Goal: Information Seeking & Learning: Find specific fact

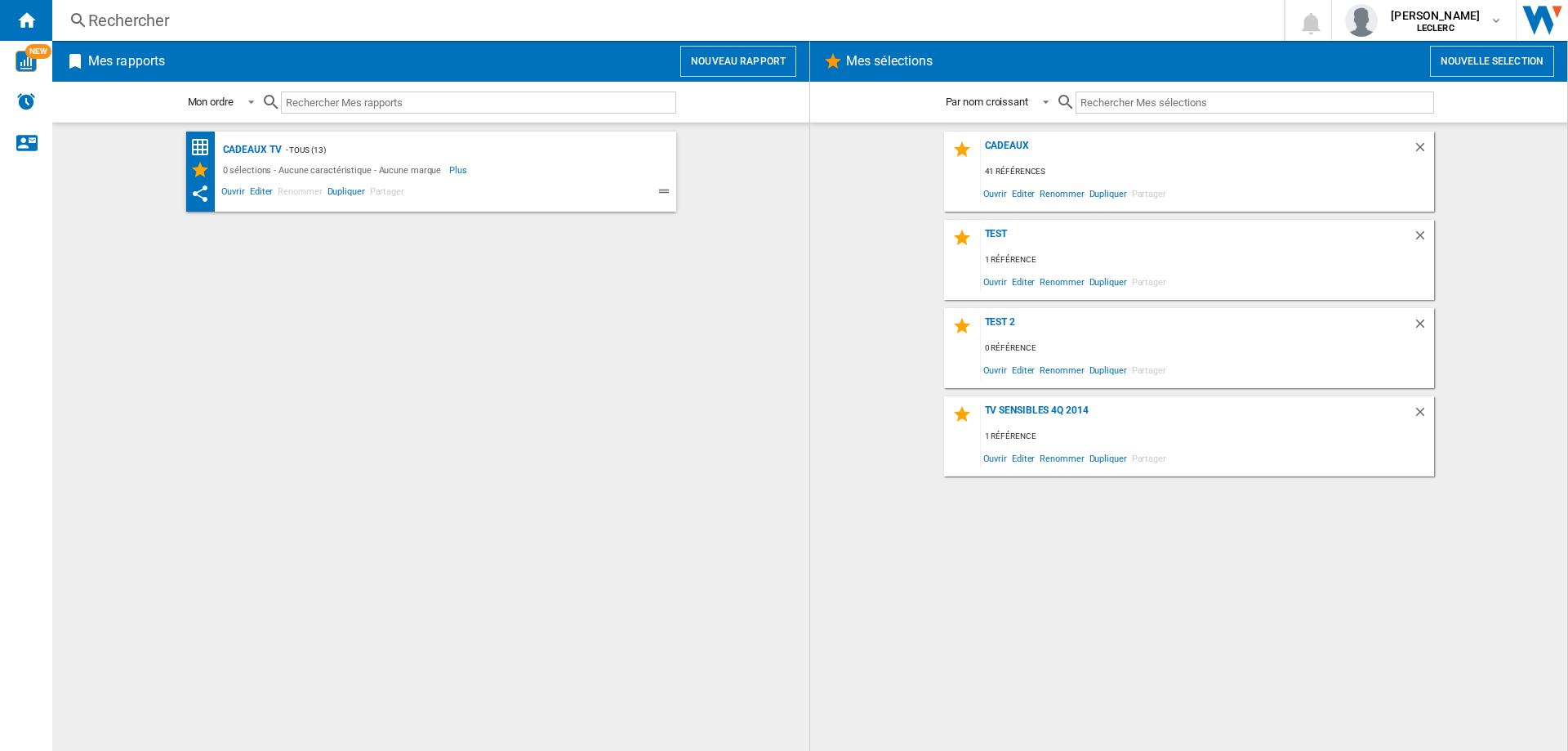
click at [410, 104] on input "text" at bounding box center [478, 103] width 395 height 23
paste input "6925281990144"
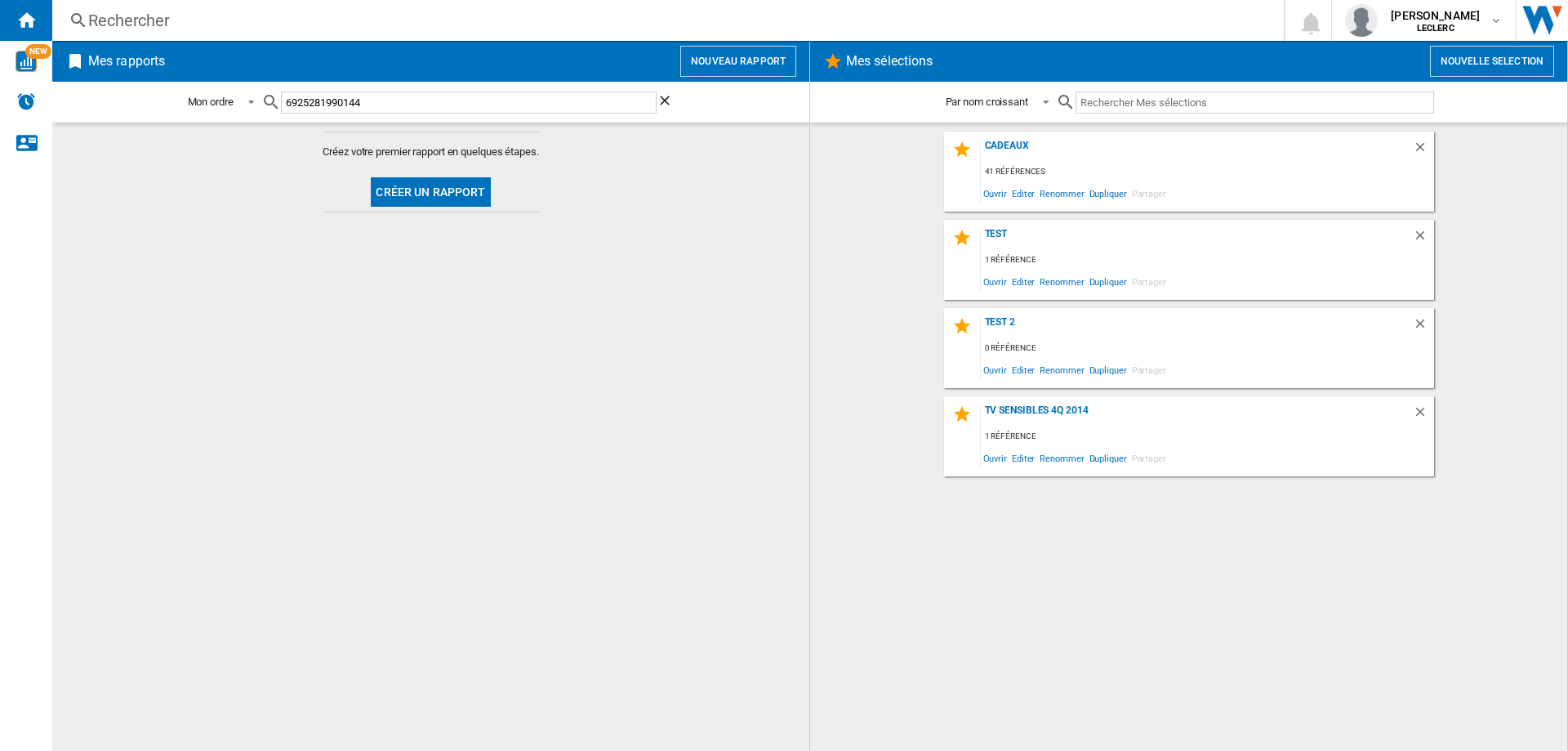
type input "6925281990144"
click at [293, 25] on div "Rechercher" at bounding box center [664, 20] width 1153 height 23
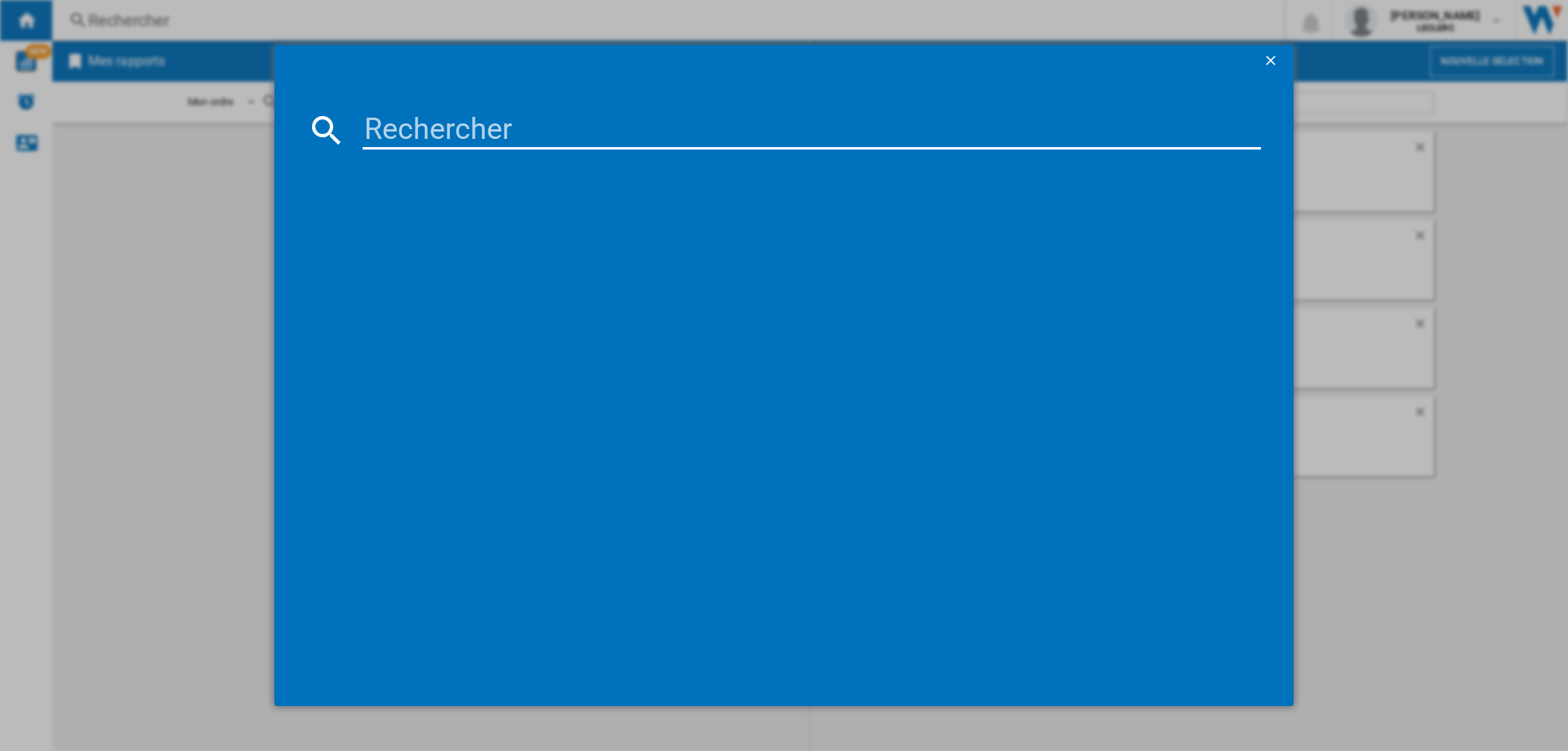
click at [434, 128] on input at bounding box center [812, 131] width 898 height 40
paste input "6925281990144"
type input "6925281990144"
click at [1259, 57] on button "button" at bounding box center [1273, 61] width 32 height 32
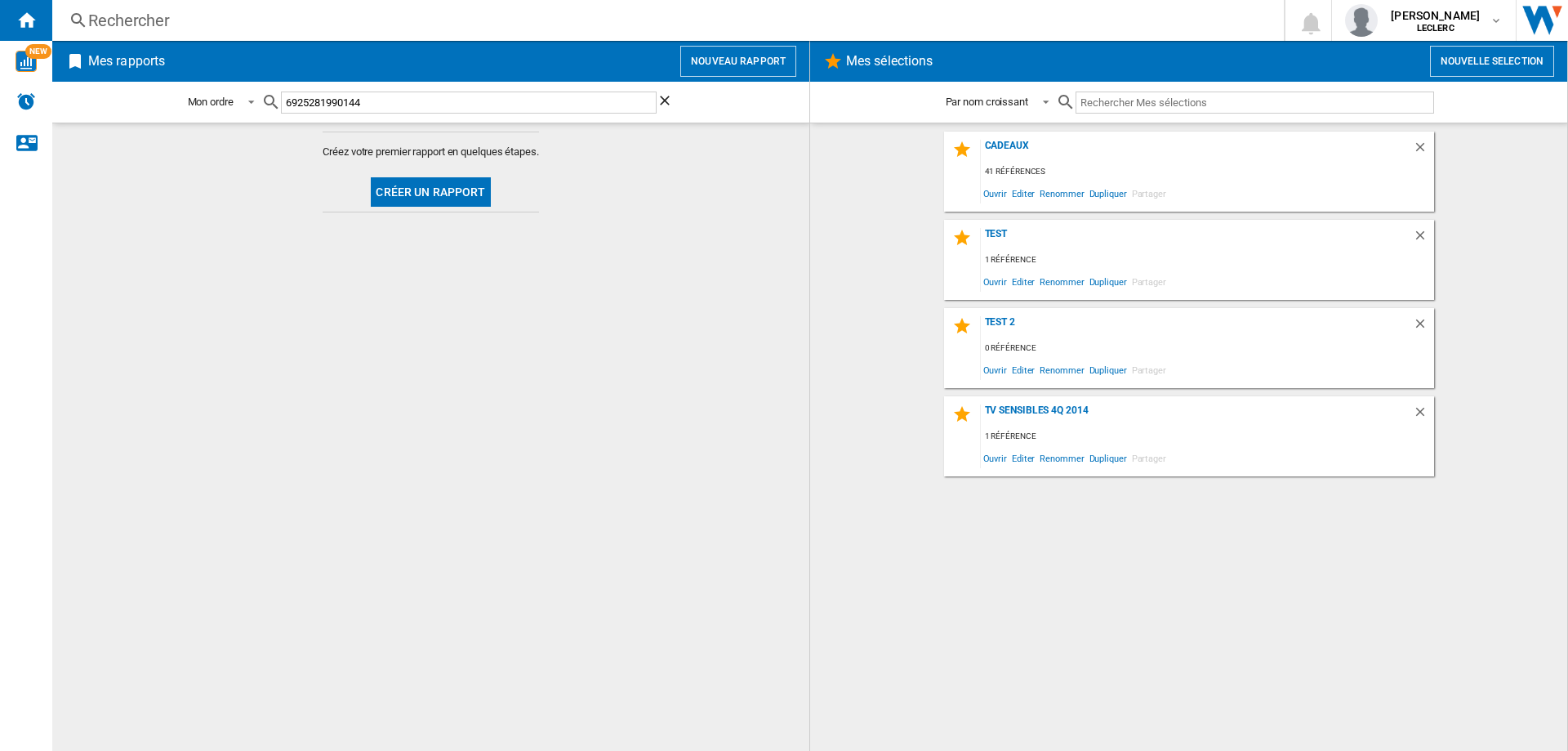
click at [437, 111] on input "6925281990144" at bounding box center [468, 103] width 375 height 23
click at [664, 101] on ng-md-icon "Effacer la recherche" at bounding box center [667, 103] width 20 height 20
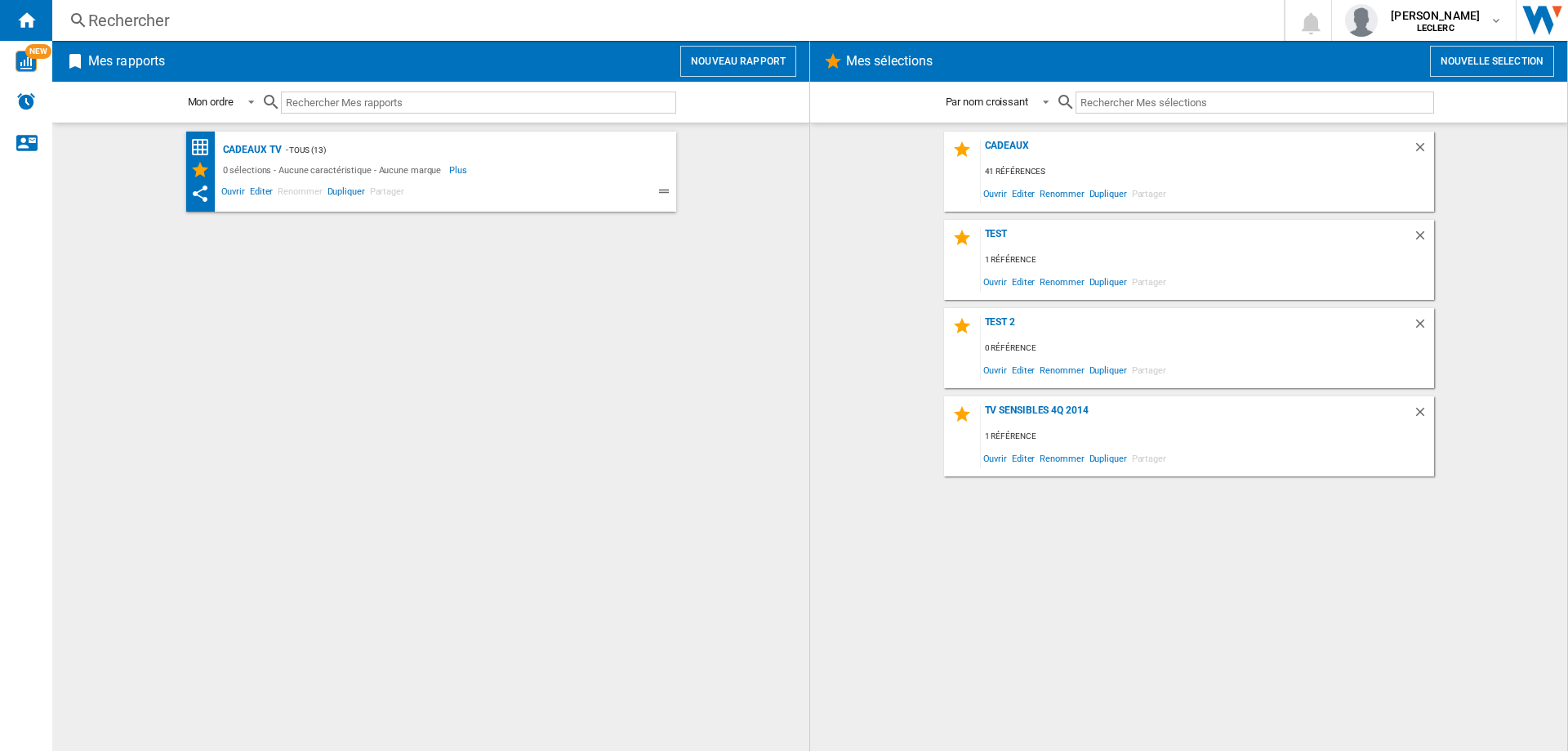
click at [235, 21] on div "Rechercher" at bounding box center [664, 20] width 1153 height 23
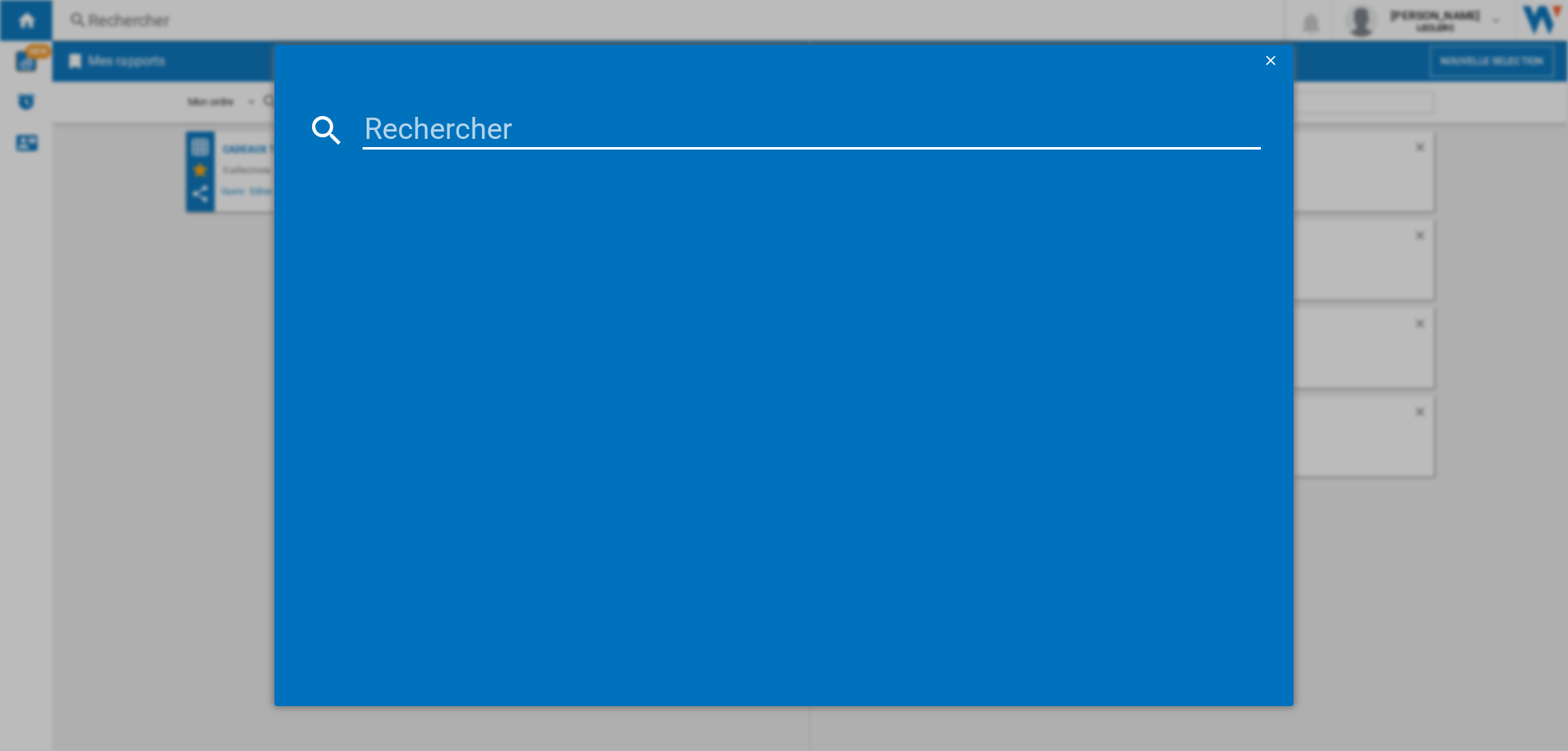
click at [508, 138] on input at bounding box center [812, 131] width 898 height 40
paste input "6925281990144"
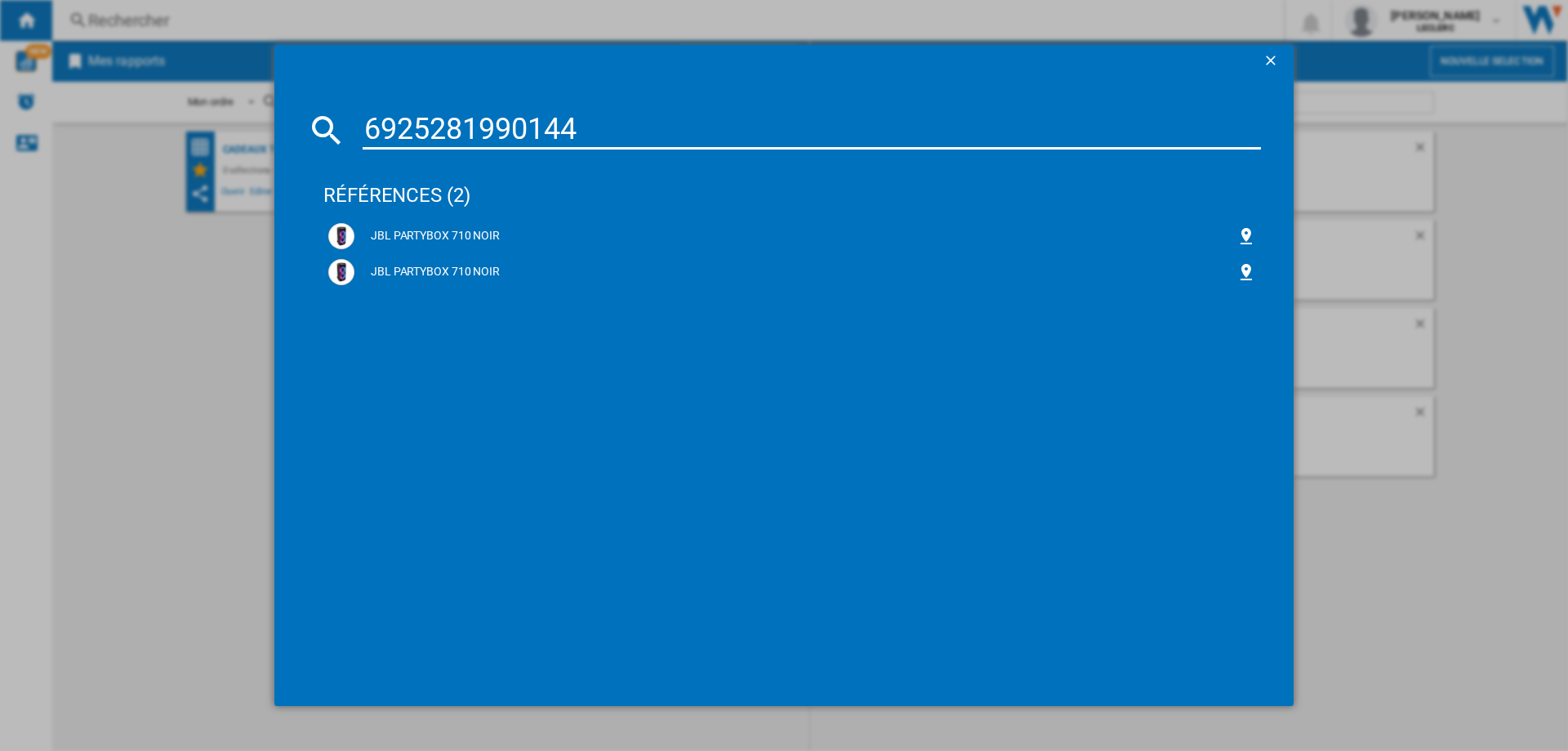
type input "6925281990144"
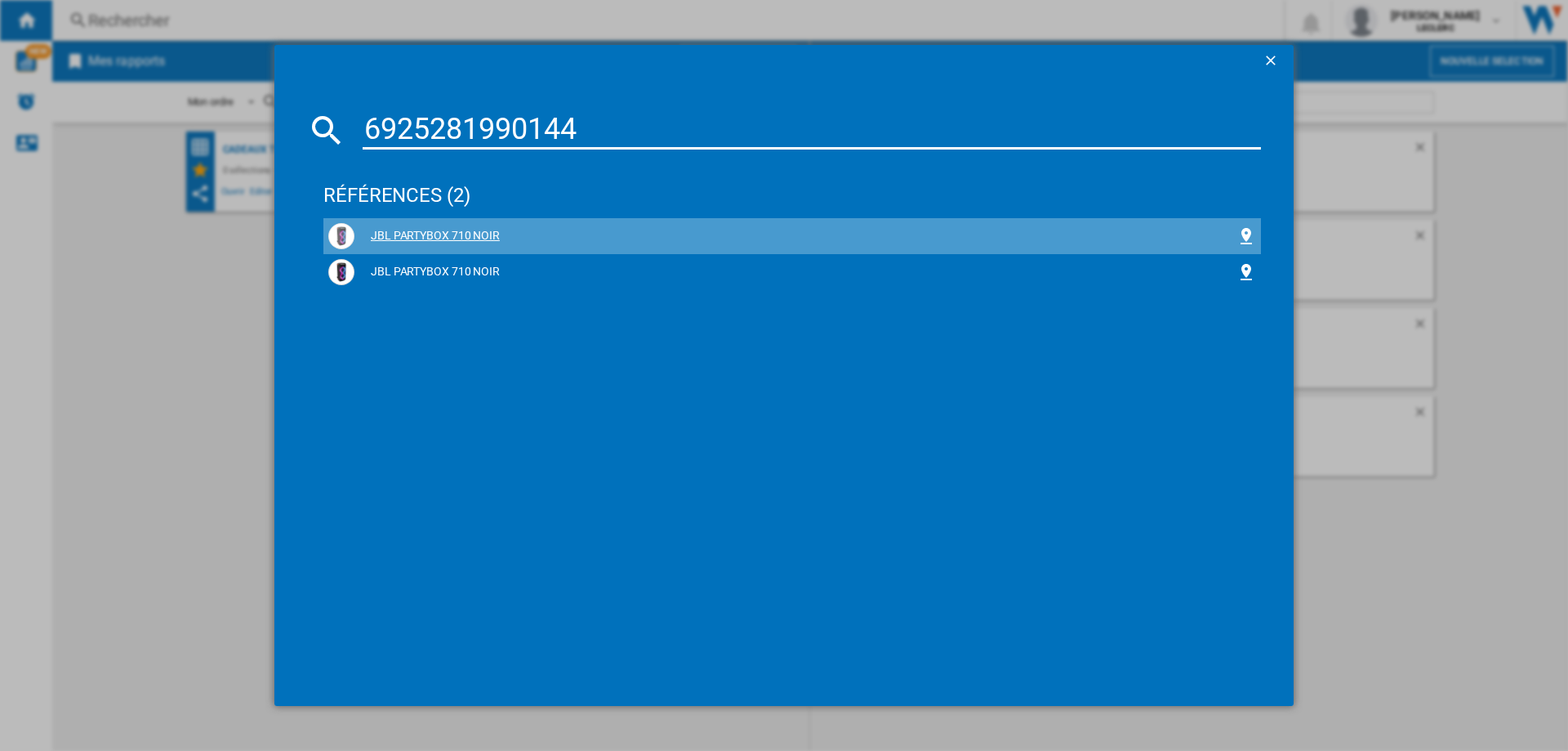
click at [477, 237] on div "JBL PARTYBOX 710 NOIR" at bounding box center [796, 236] width 882 height 16
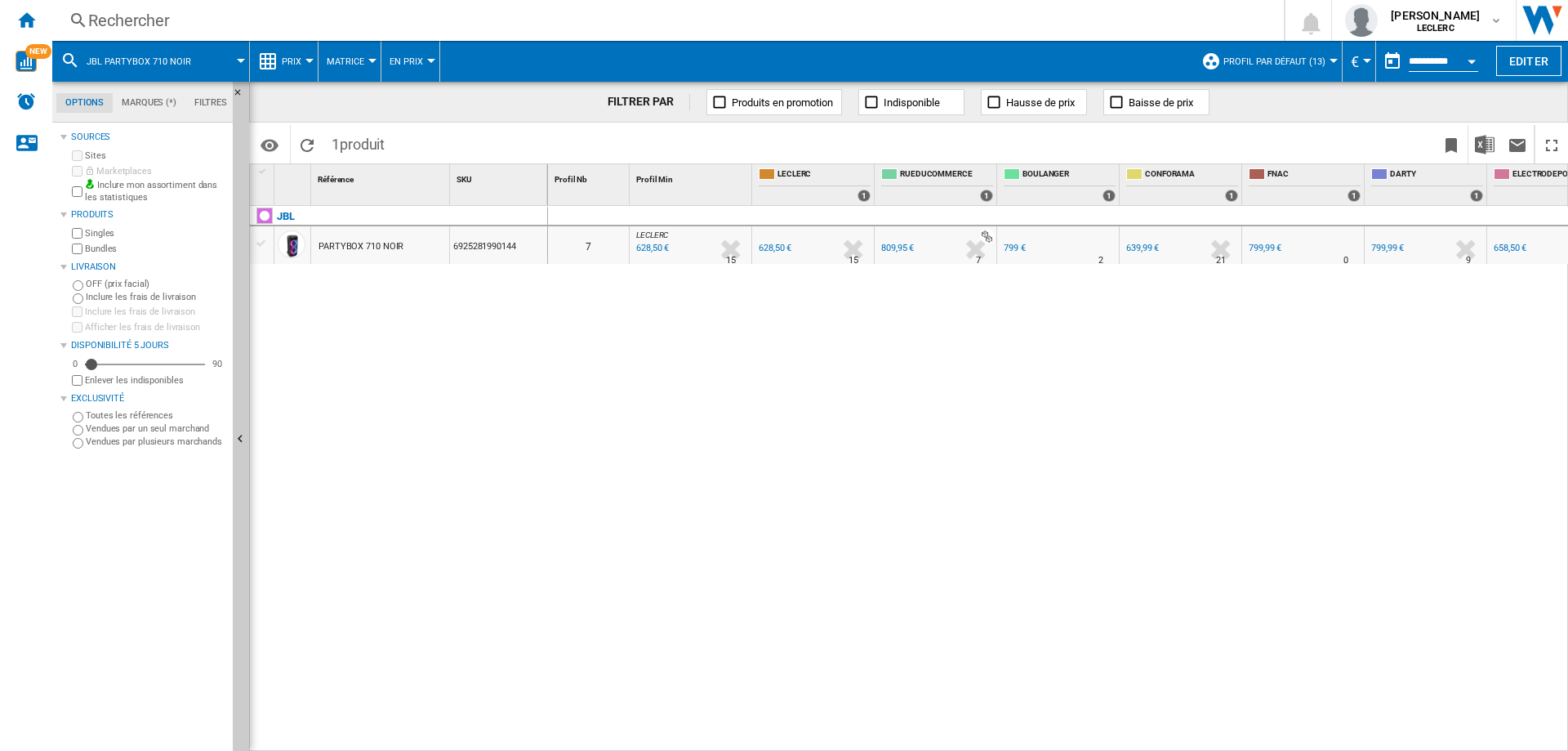
click at [1140, 244] on div "639,99 €" at bounding box center [1142, 249] width 32 height 11
click at [341, 59] on span "Matrice" at bounding box center [346, 62] width 38 height 11
click at [365, 100] on span "Matrice" at bounding box center [352, 101] width 42 height 14
click at [1558, 141] on ng-md-icon "Plein écran" at bounding box center [1552, 146] width 20 height 20
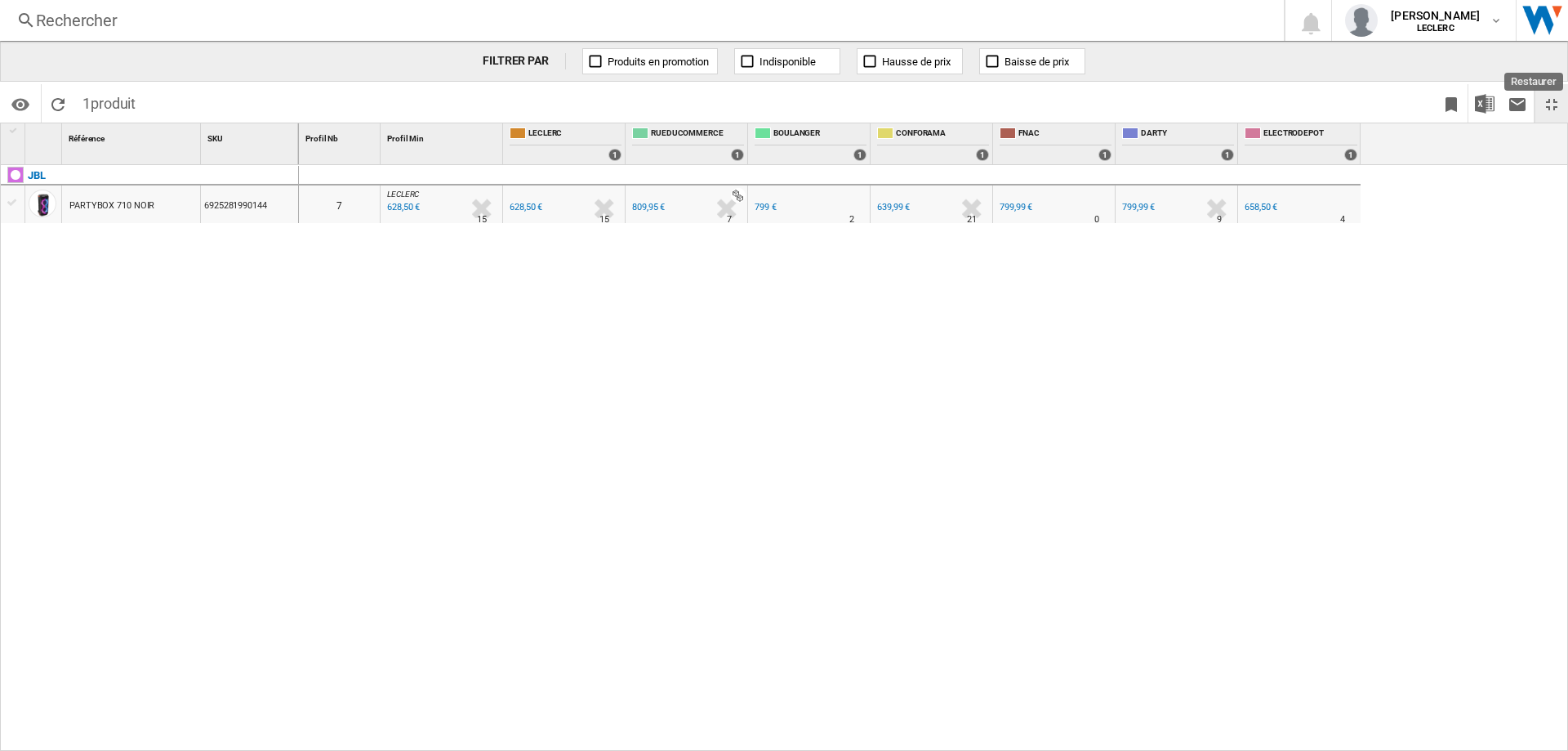
click at [1557, 98] on ng-md-icon "Restaurer" at bounding box center [1552, 104] width 20 height 20
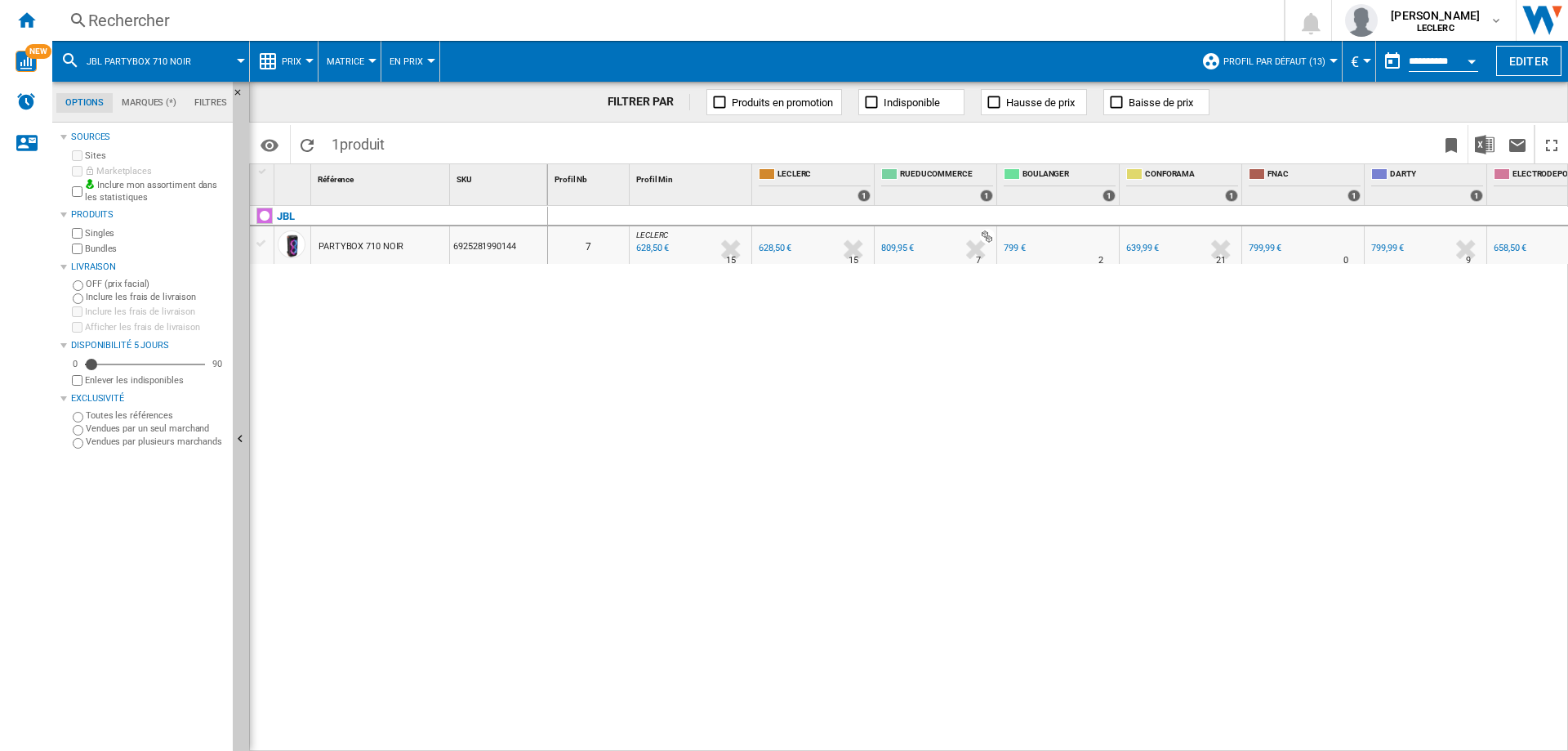
click at [349, 244] on div "PARTYBOX 710 NOIR" at bounding box center [361, 247] width 85 height 38
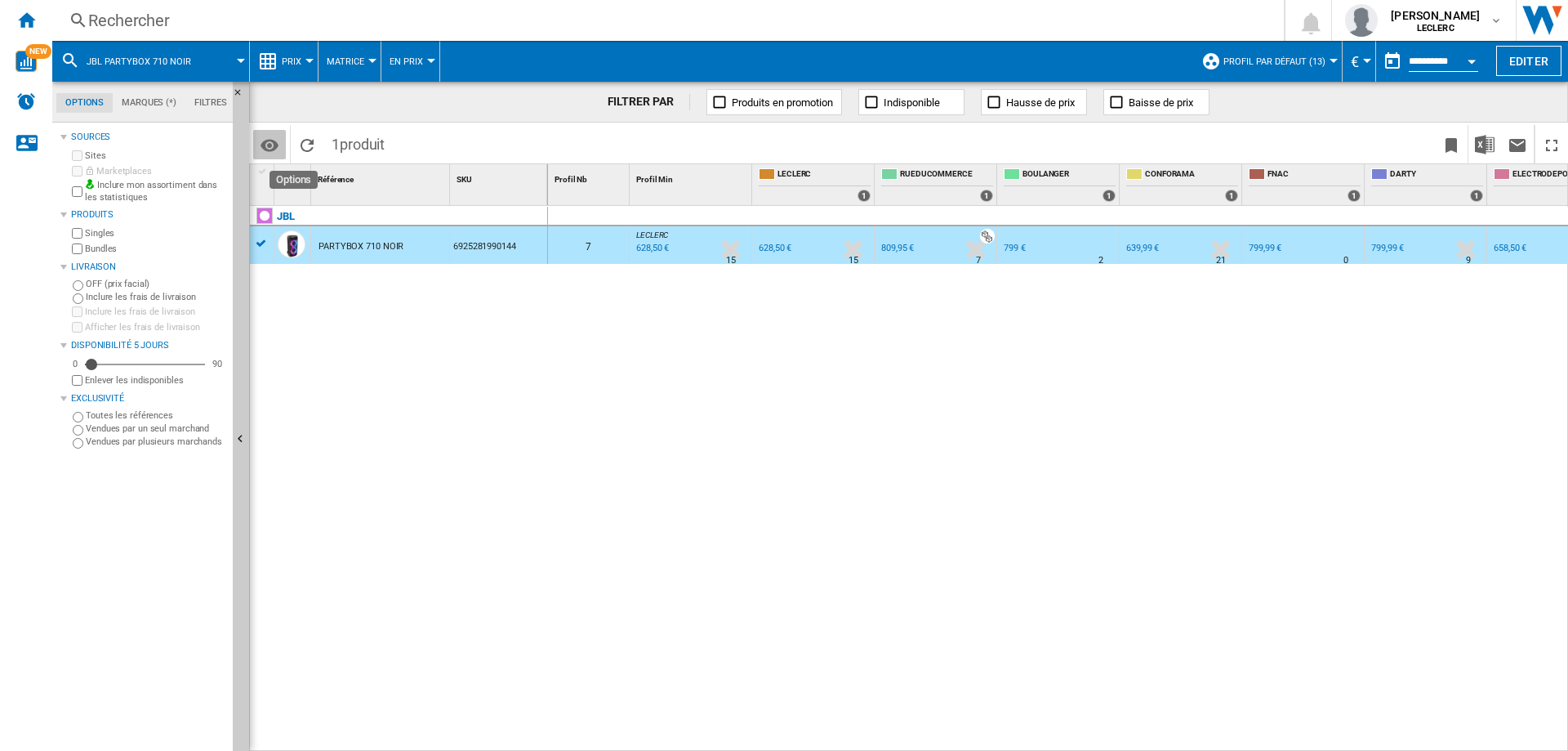
click at [275, 140] on md-icon "Options" at bounding box center [270, 146] width 20 height 20
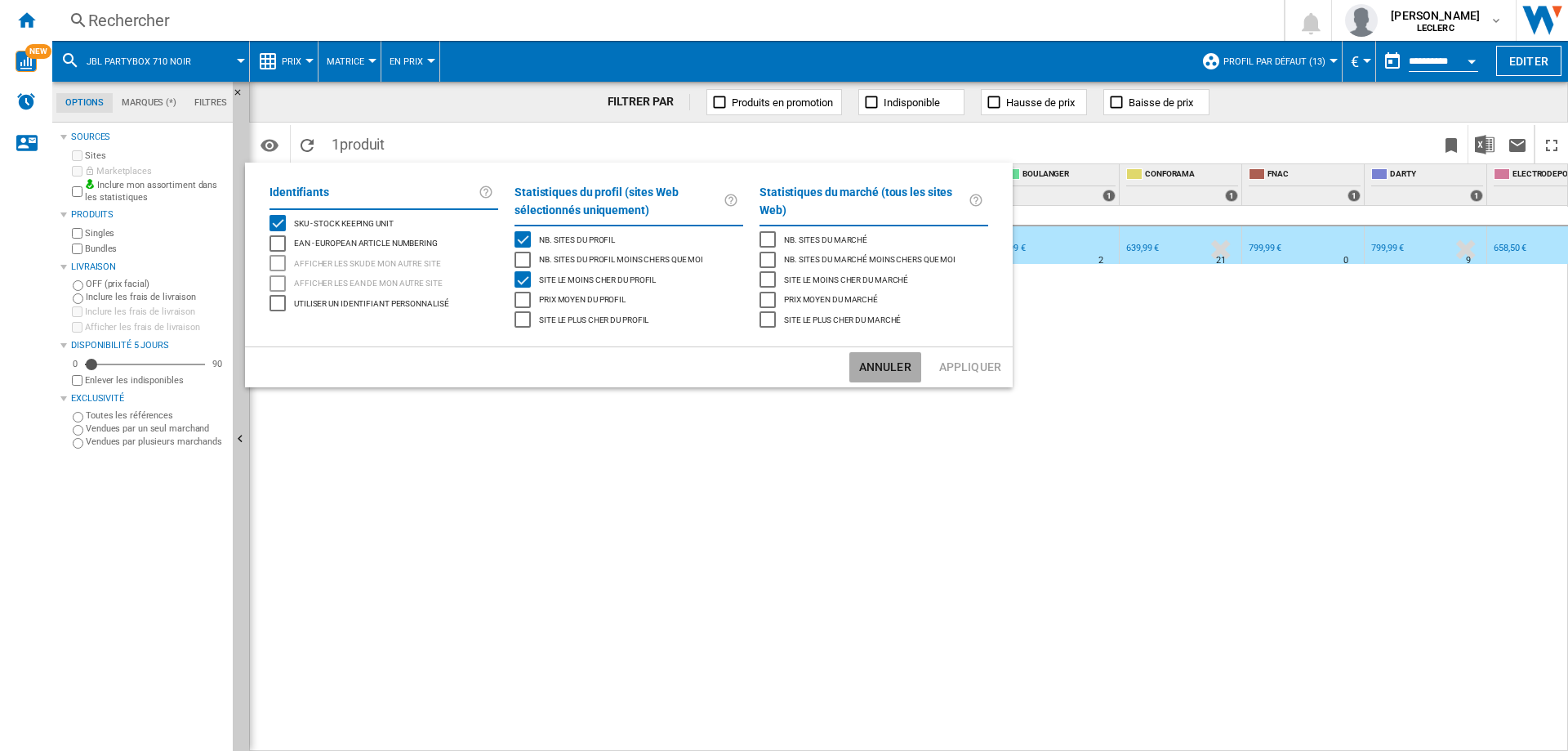
click at [887, 366] on button "Annuler" at bounding box center [886, 367] width 72 height 31
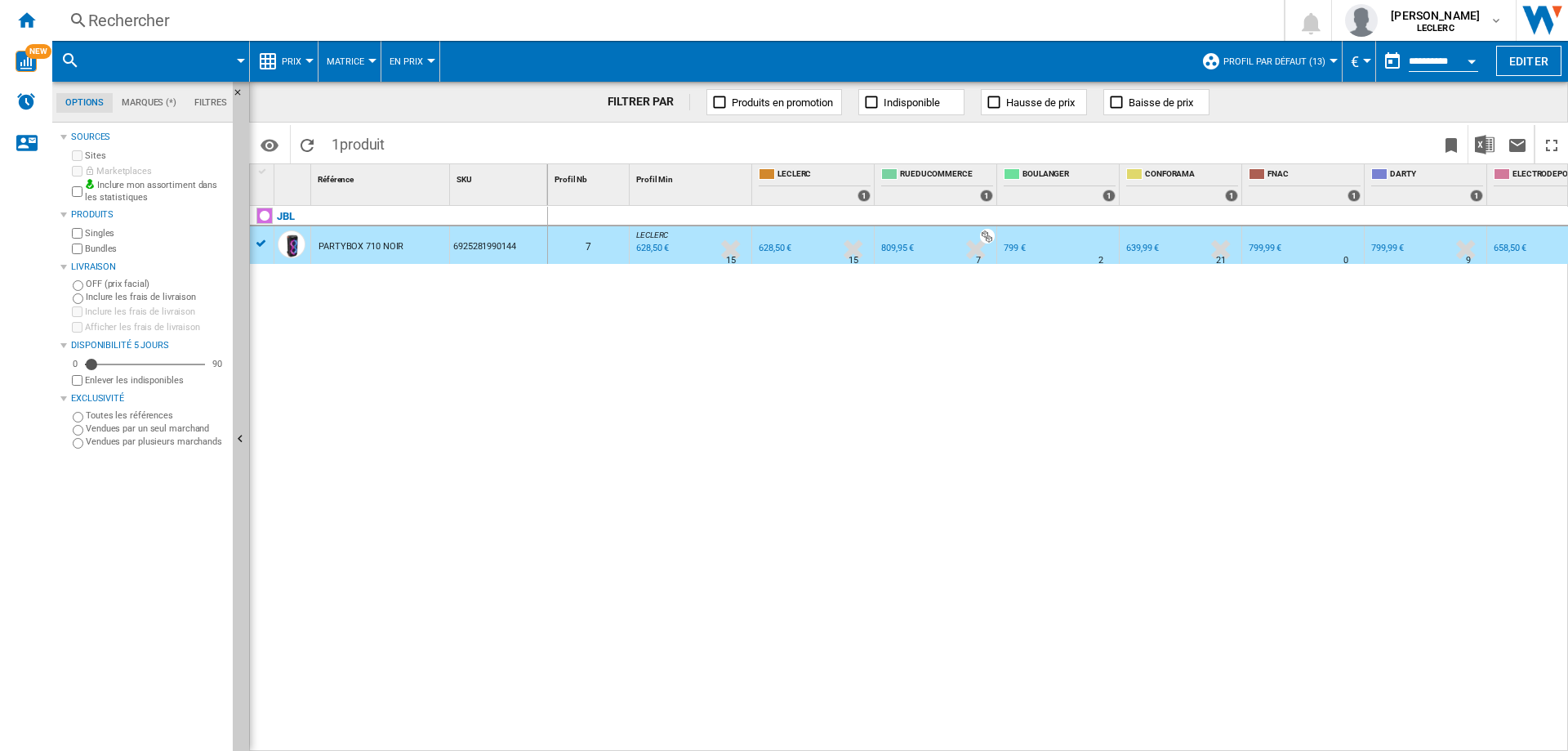
click at [357, 59] on span "Matrice" at bounding box center [346, 62] width 38 height 11
click at [357, 59] on md-backdrop at bounding box center [784, 376] width 1568 height 751
click at [410, 58] on span "En Prix" at bounding box center [406, 62] width 33 height 11
click at [410, 58] on md-backdrop at bounding box center [784, 376] width 1568 height 751
click at [629, 342] on div "0 7 LECLERC : FR [PERSON_NAME] 0.0 % 628,50 € % N/A 15 LECLERC : FR [PERSON_NAM…" at bounding box center [1059, 479] width 1021 height 546
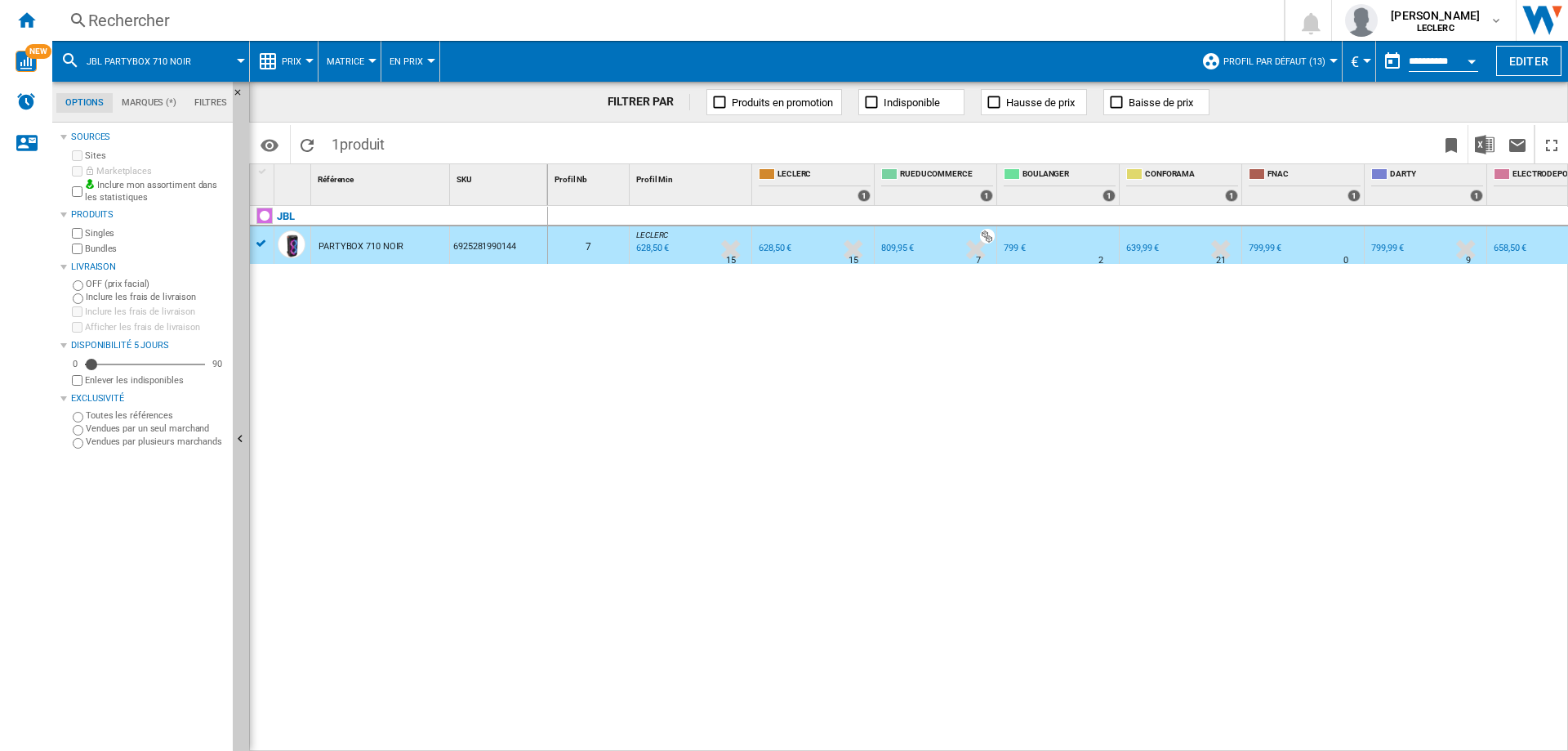
click at [1508, 249] on div "658,50 €" at bounding box center [1510, 249] width 32 height 11
click at [347, 241] on div "PARTYBOX 710 NOIR" at bounding box center [361, 247] width 85 height 38
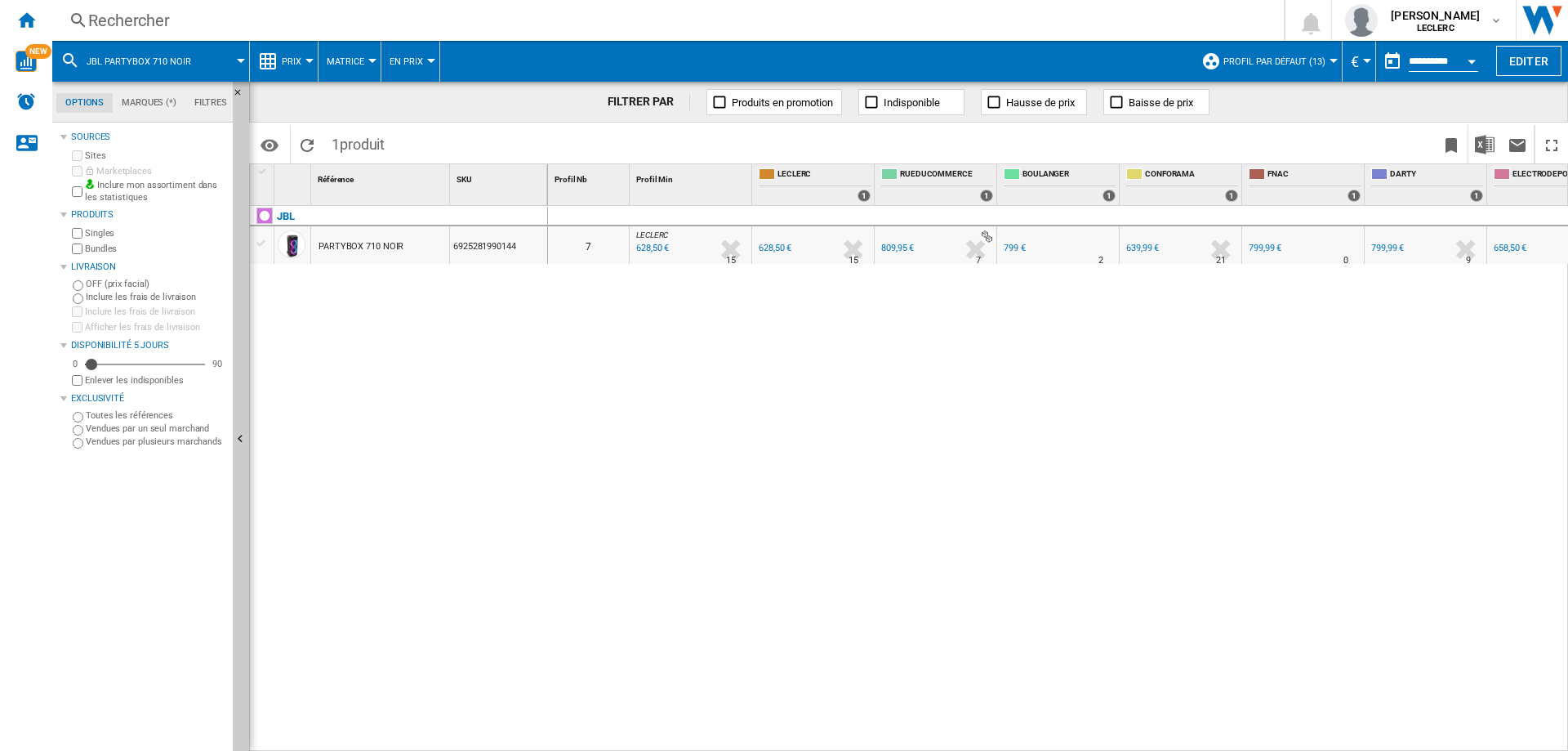
click at [1506, 252] on div "658,50 €" at bounding box center [1510, 249] width 32 height 11
click at [155, 57] on span "JBL PARTYBOX 710 NOIR" at bounding box center [139, 62] width 104 height 11
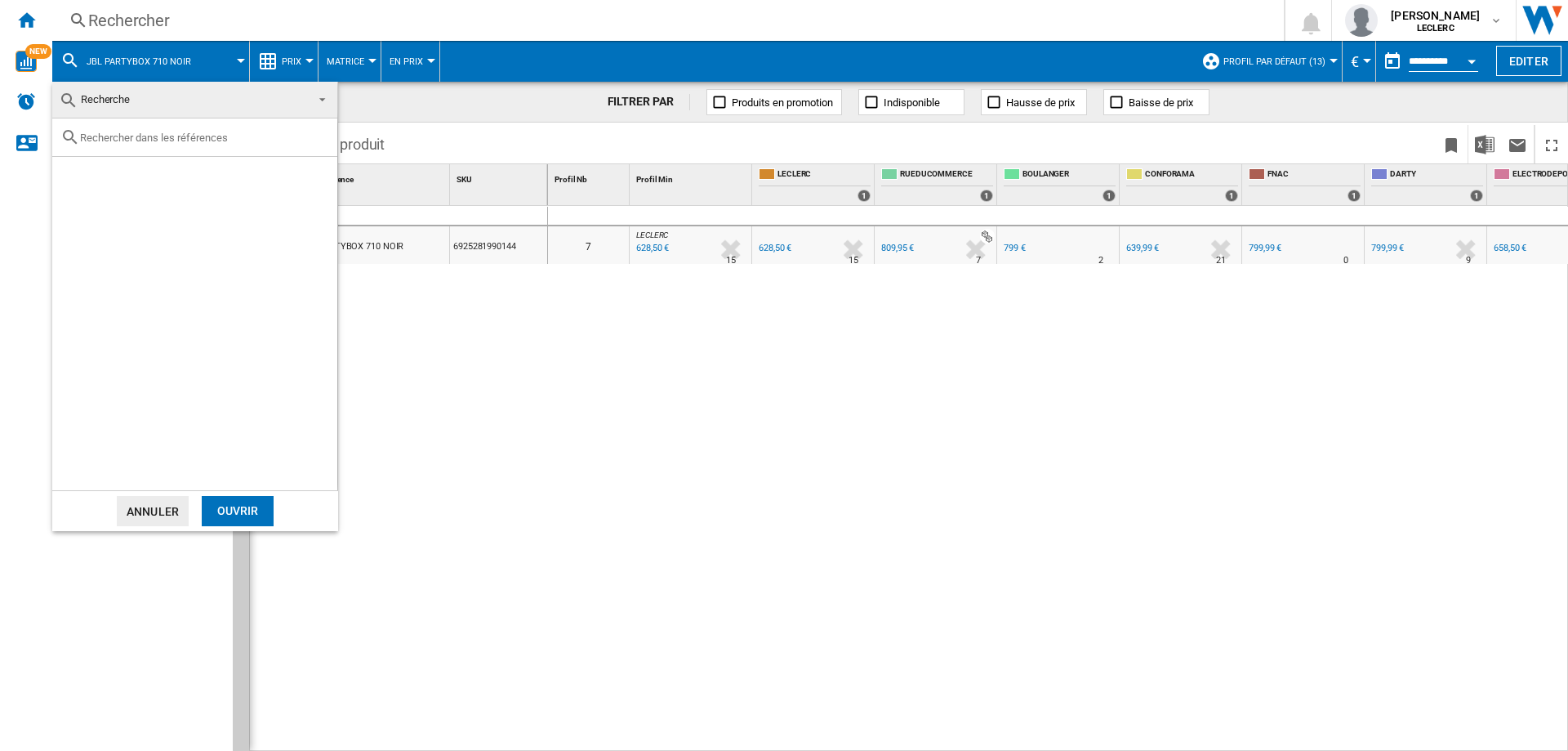
click at [150, 57] on md-backdrop at bounding box center [784, 376] width 1568 height 751
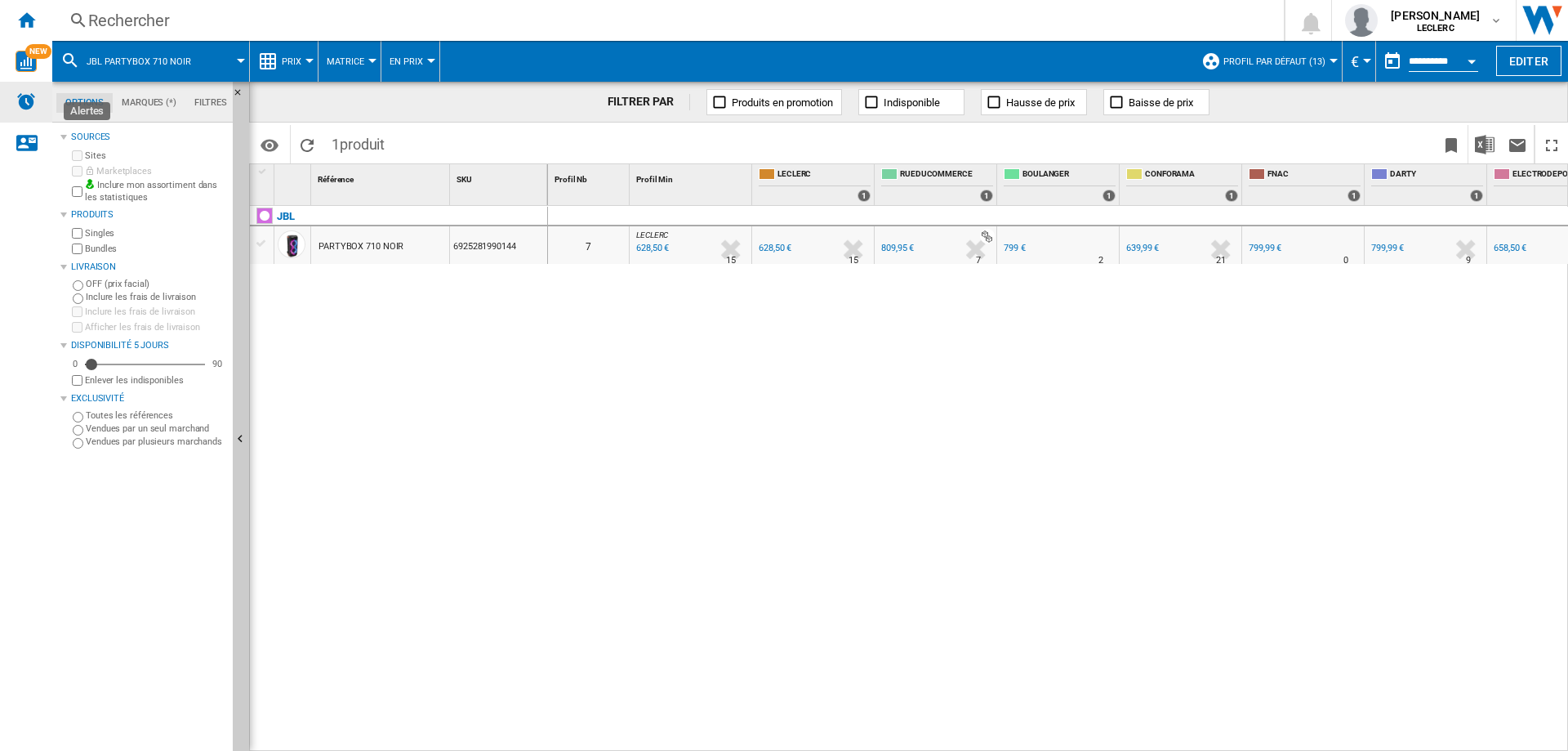
click at [17, 95] on img "Alertes" at bounding box center [26, 102] width 20 height 20
click at [274, 141] on md-icon "Options" at bounding box center [270, 146] width 20 height 20
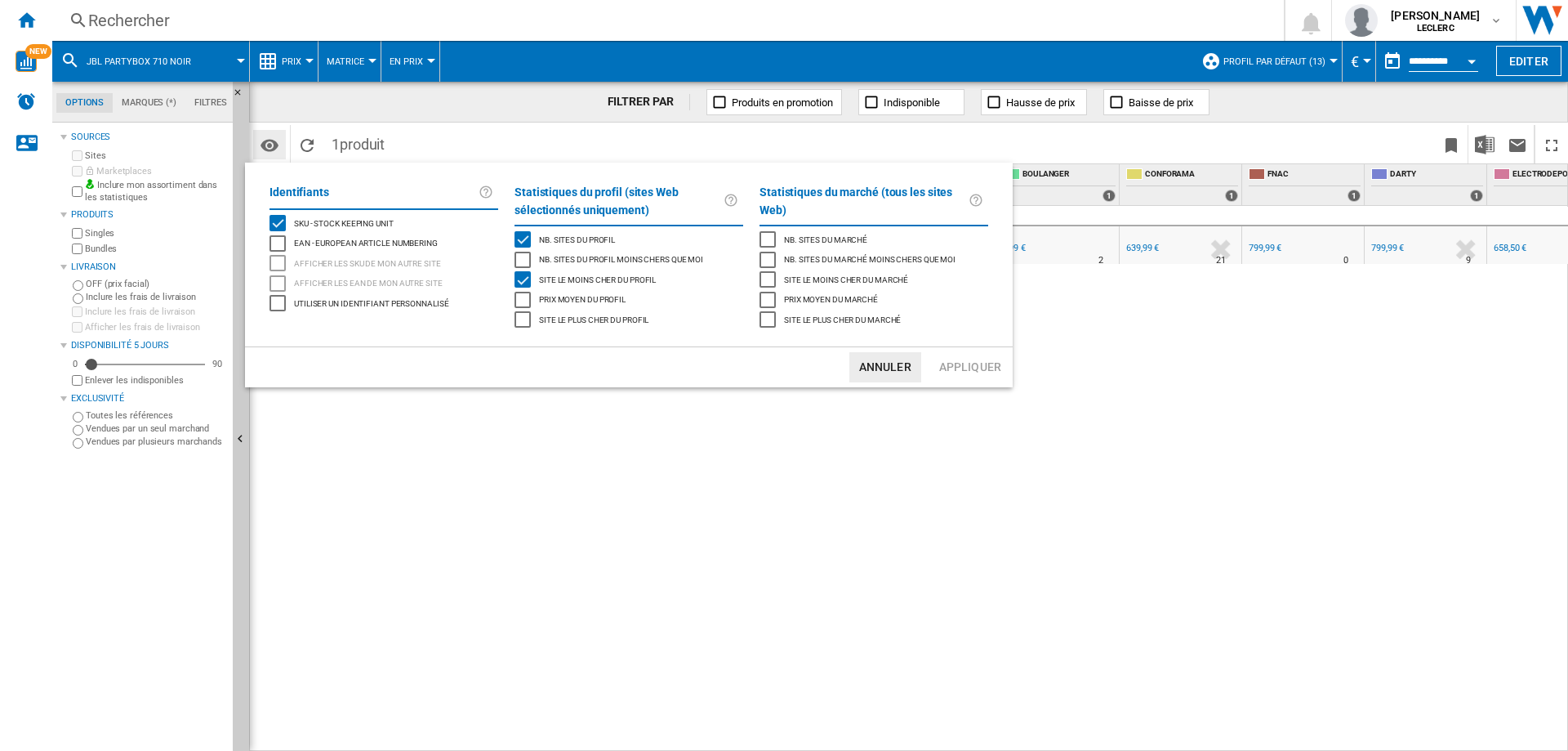
click at [274, 141] on md-backdrop at bounding box center [784, 376] width 1568 height 751
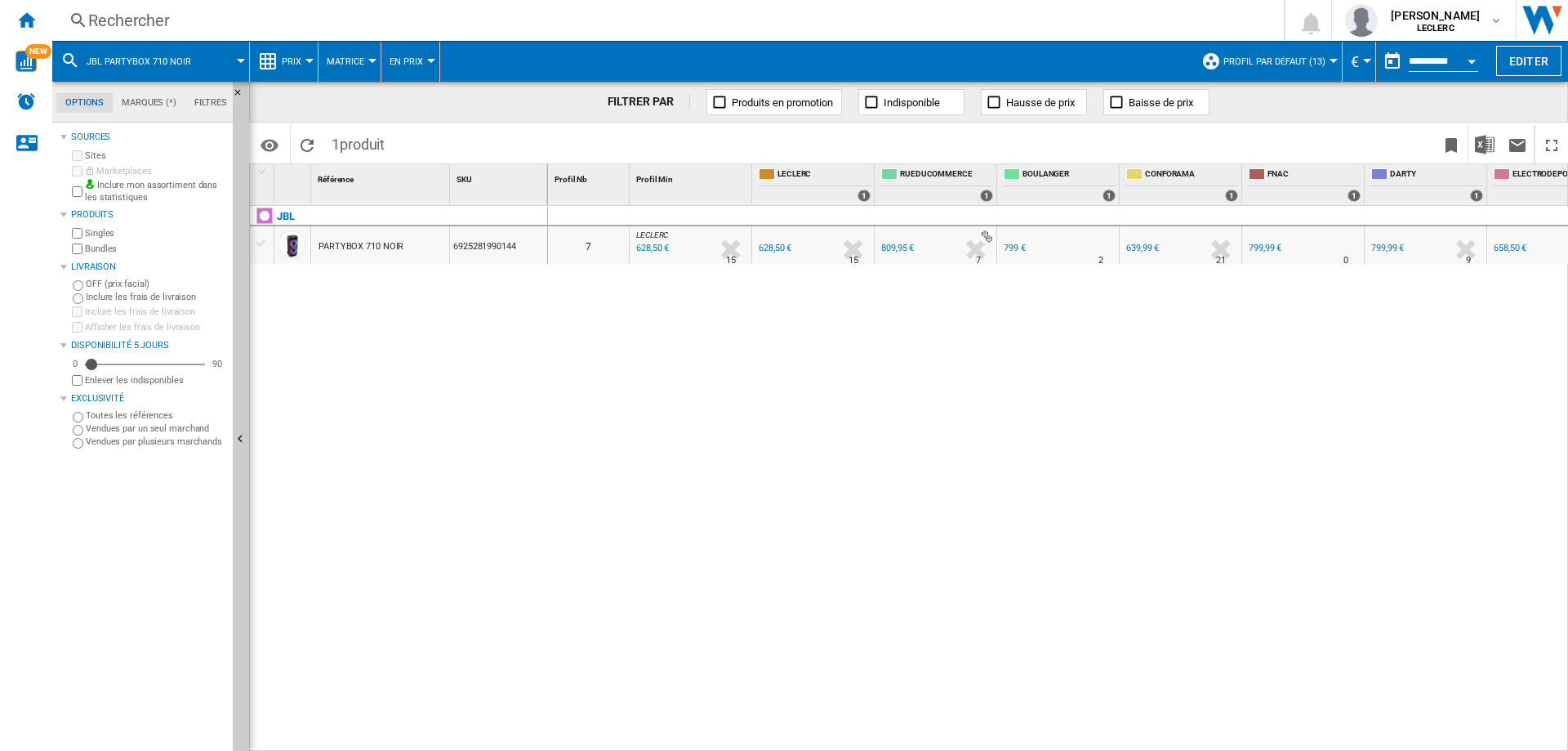
click at [1251, 62] on span "Profil par défaut (13)" at bounding box center [1274, 62] width 102 height 11
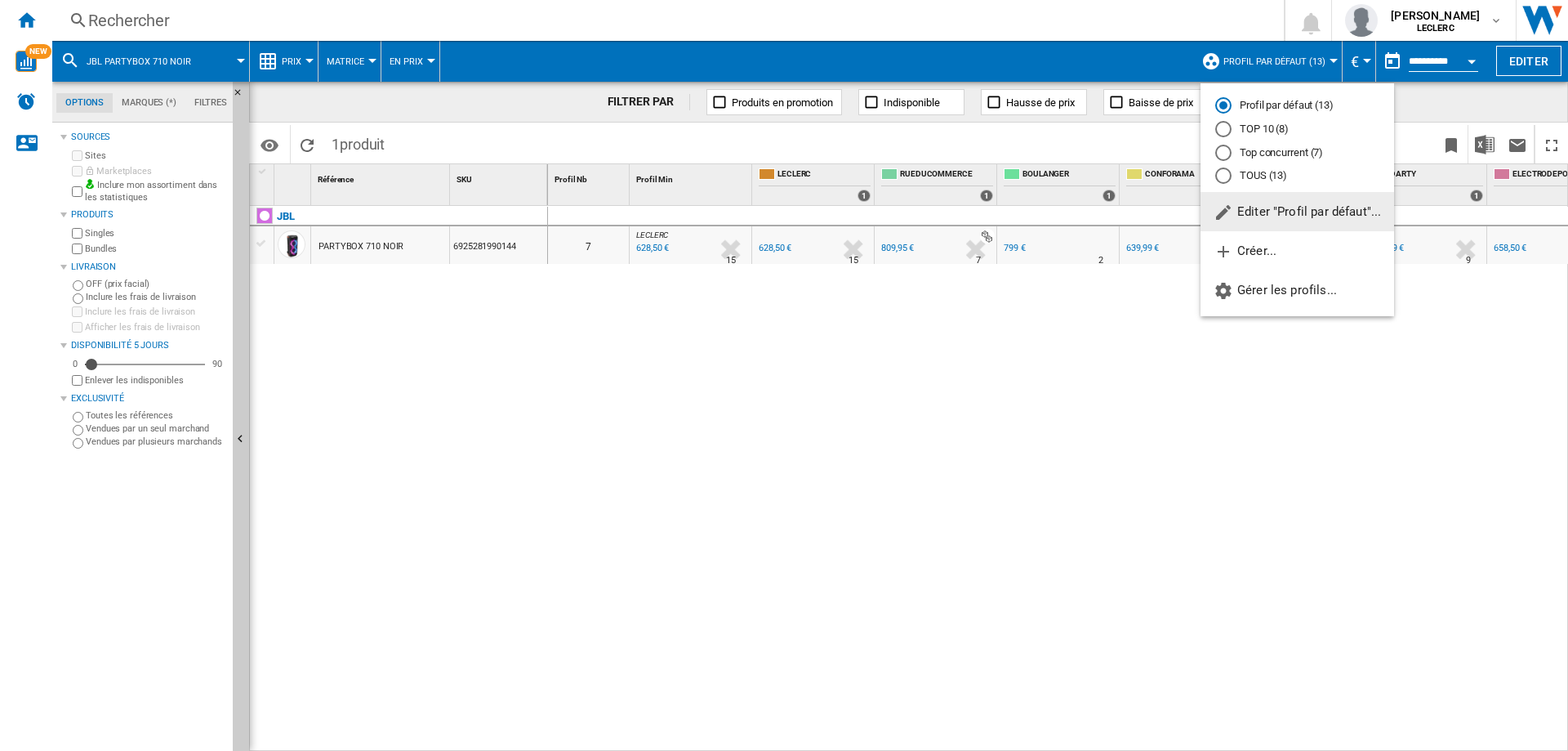
click at [1251, 62] on md-backdrop at bounding box center [784, 376] width 1568 height 751
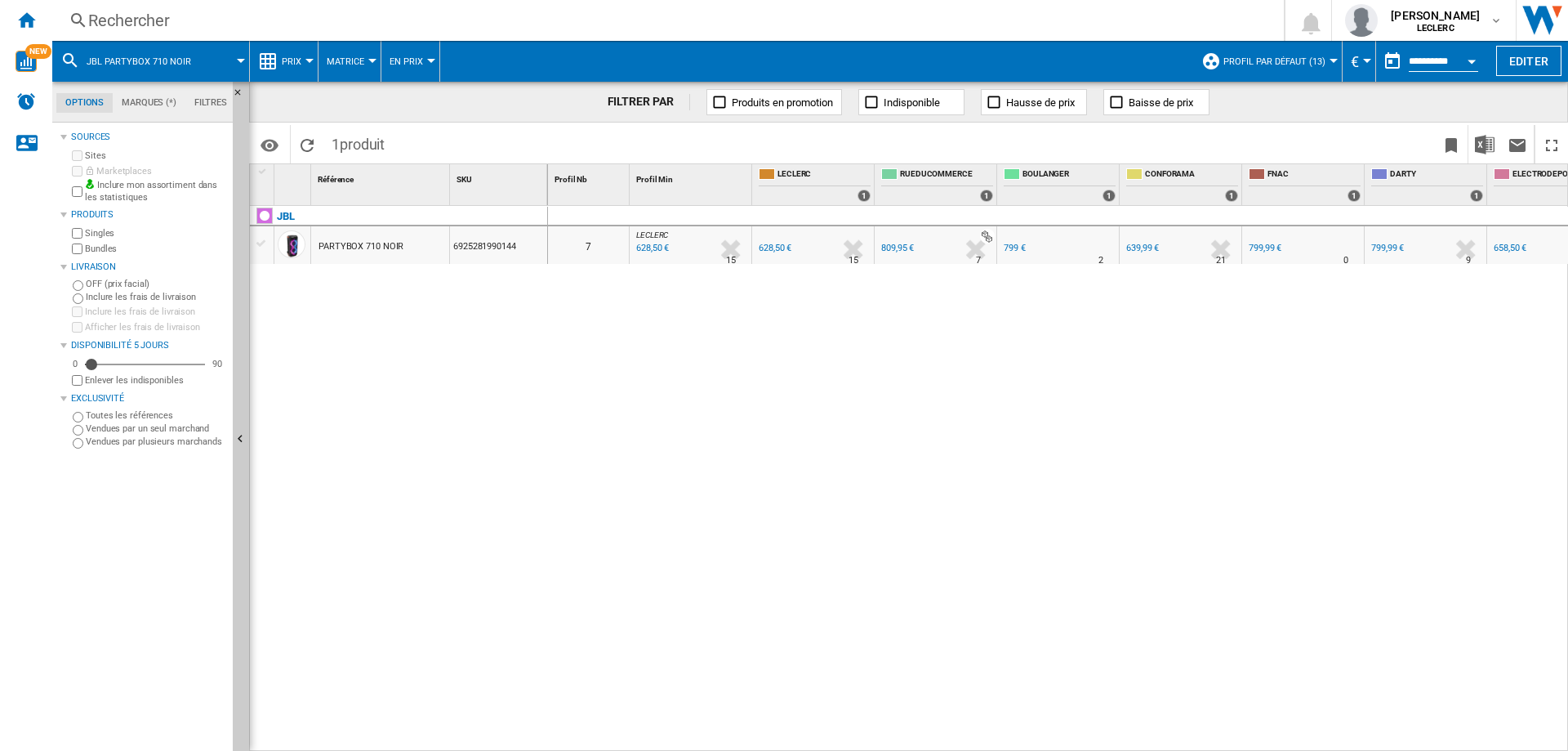
click at [1354, 65] on span "€" at bounding box center [1355, 61] width 8 height 17
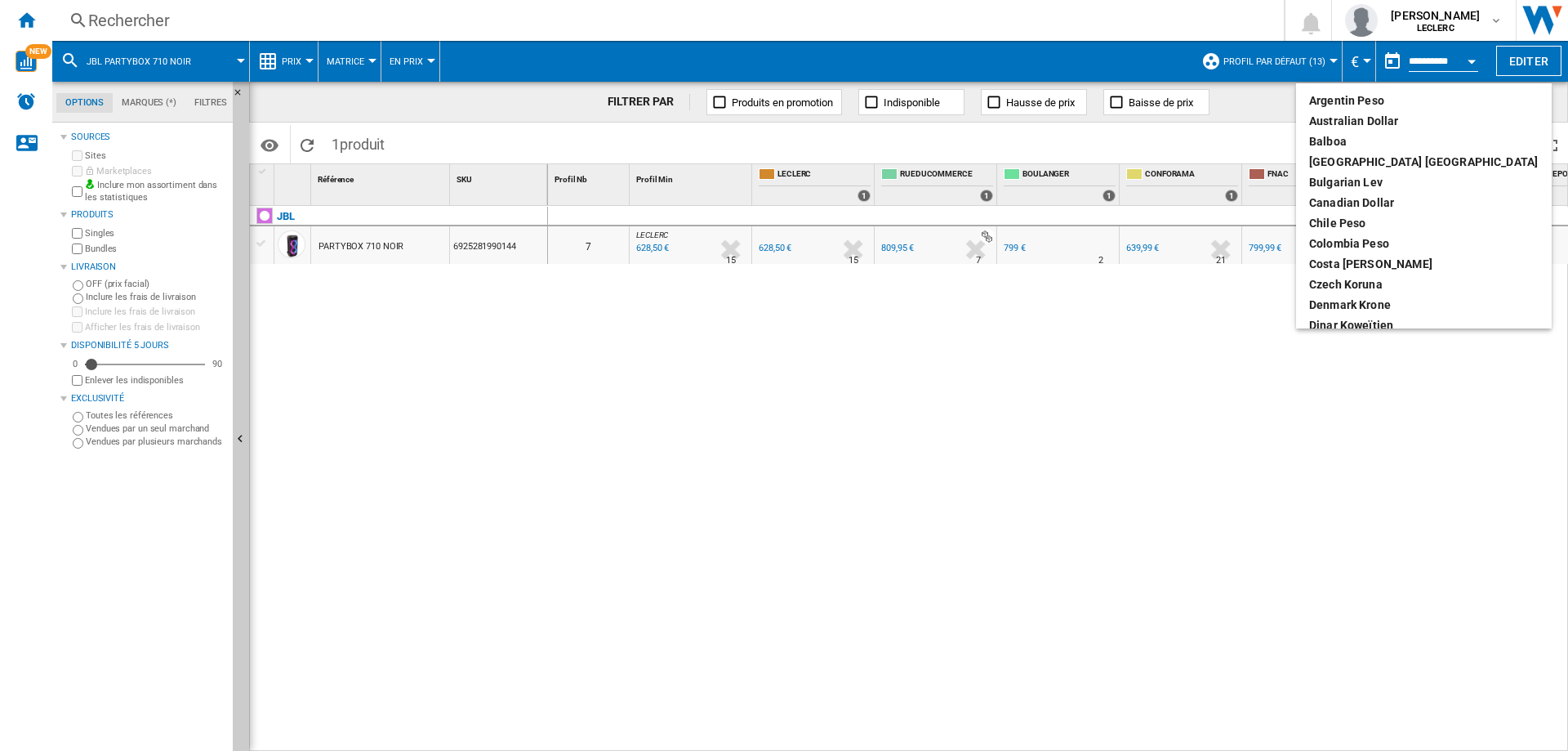
click at [1409, 61] on md-backdrop at bounding box center [784, 376] width 1568 height 751
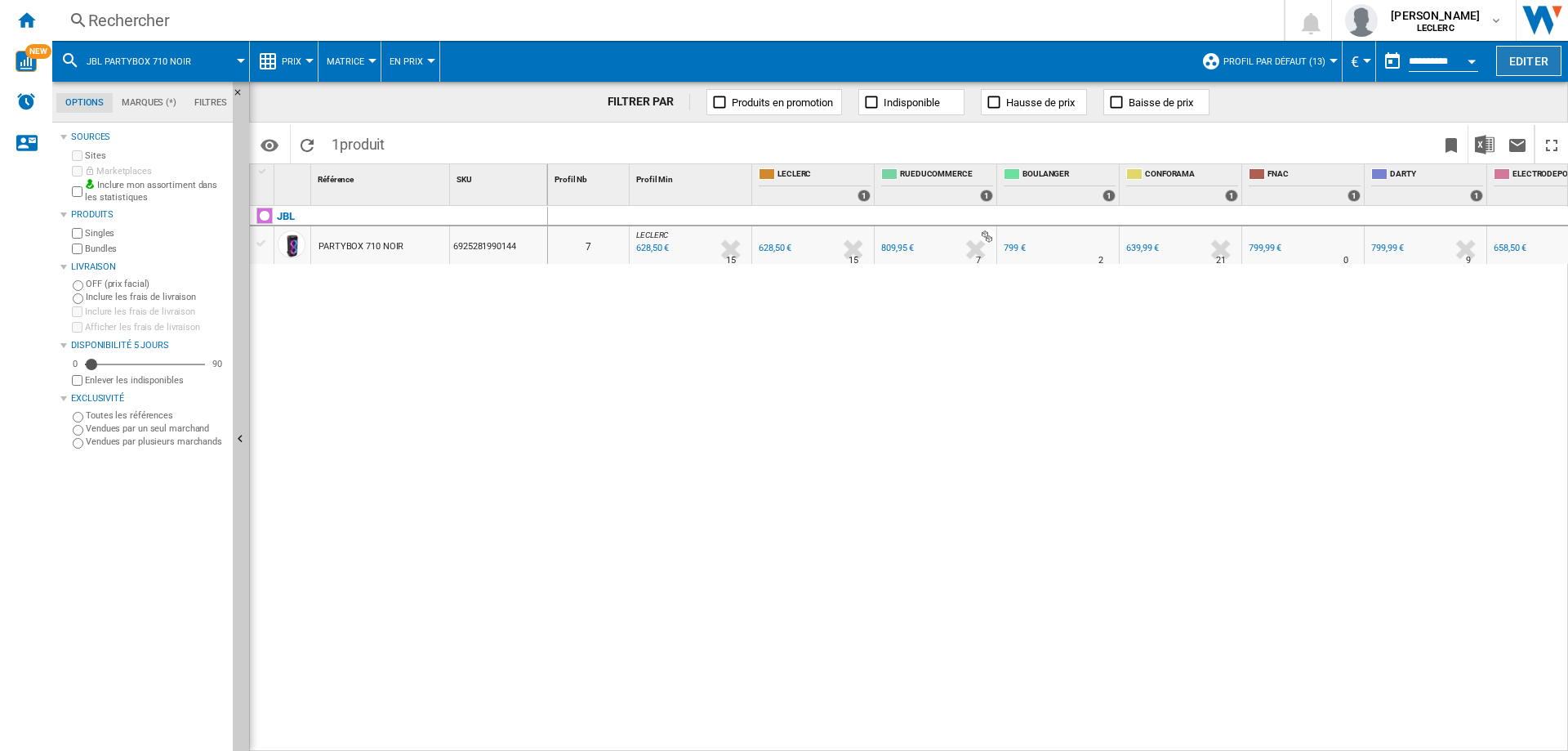
click at [1530, 65] on button "Editer" at bounding box center [1529, 61] width 66 height 31
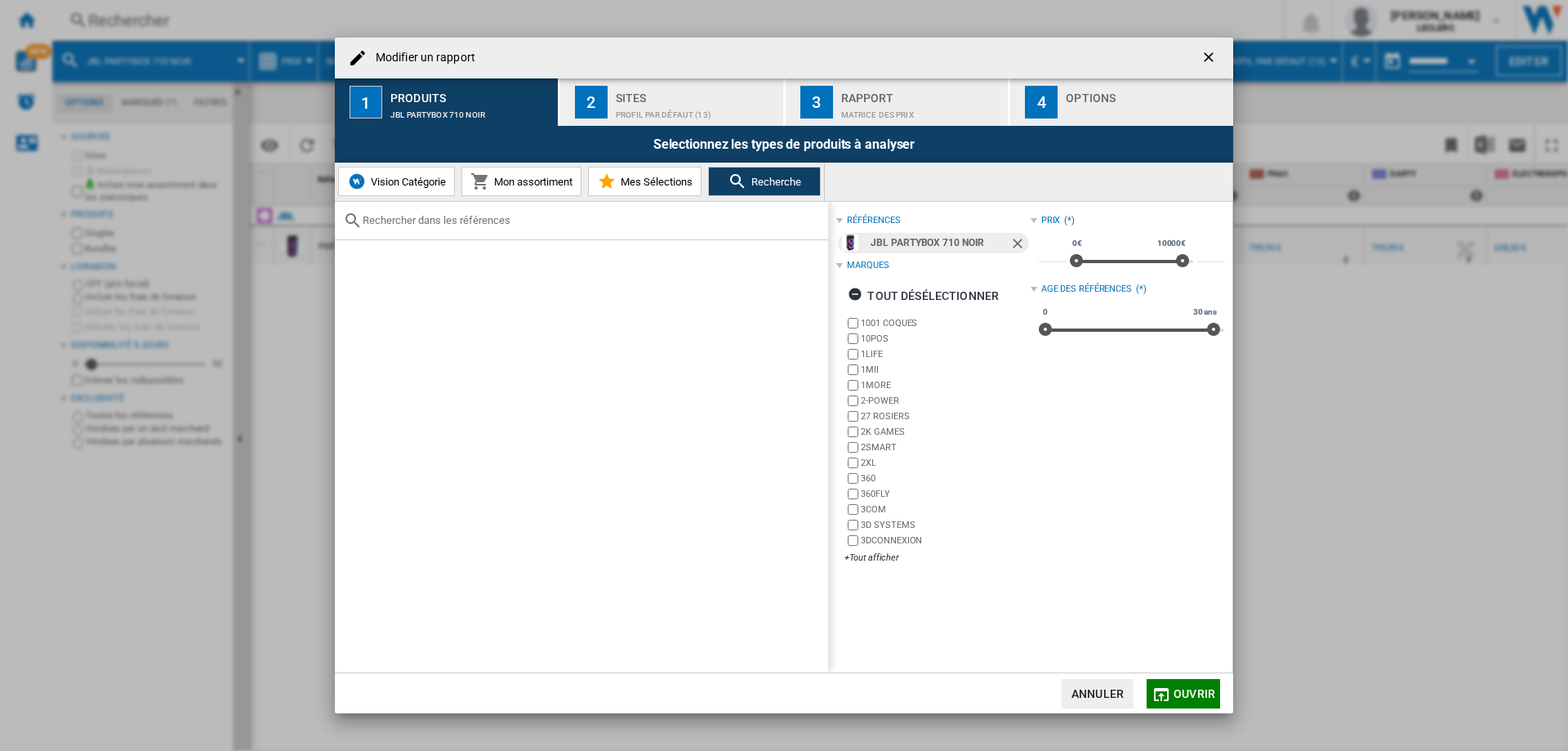
click at [663, 104] on div "Profil par défaut (13)" at bounding box center [696, 110] width 161 height 17
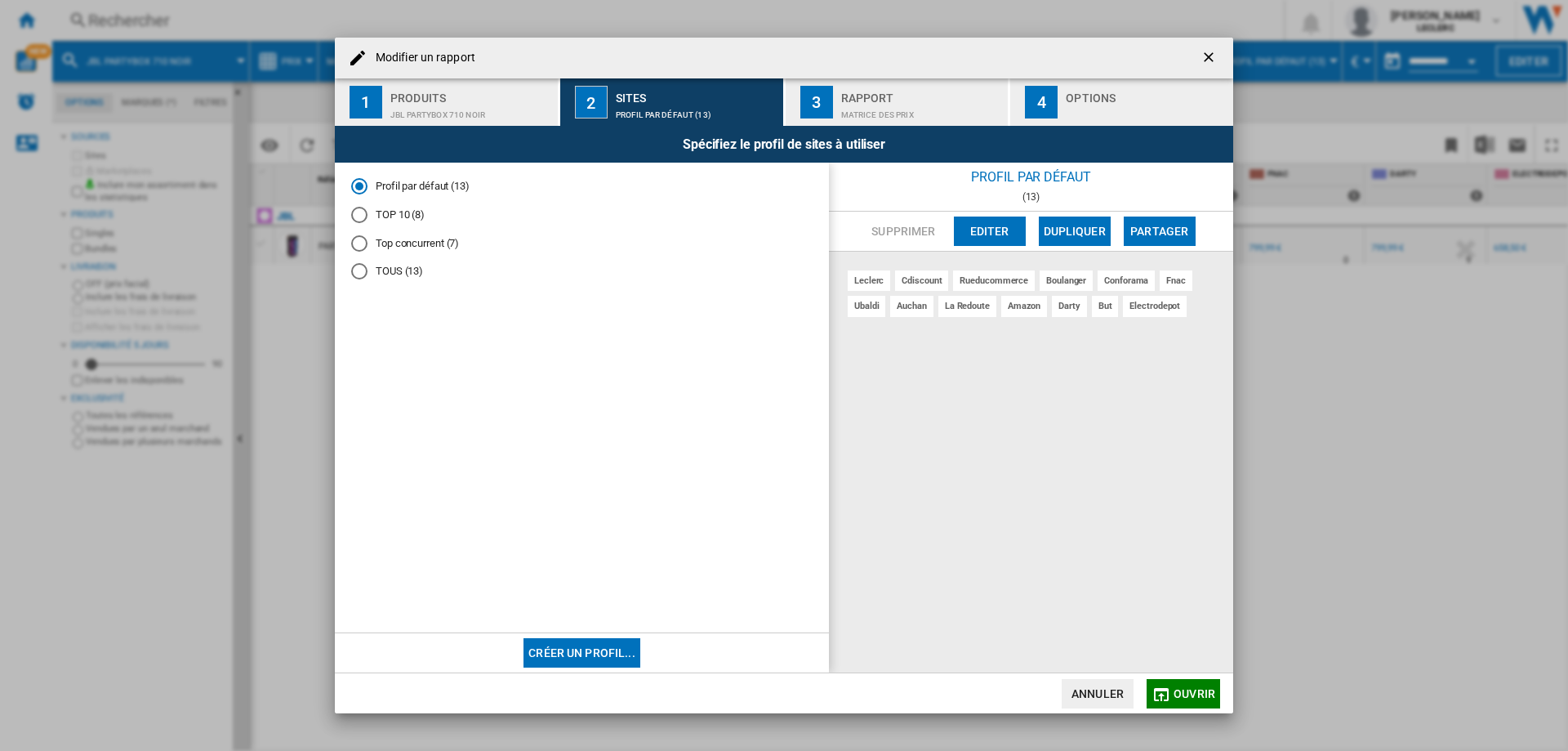
click at [387, 100] on button "1 Produits JBL PARTYBOX 710 NOIR" at bounding box center [447, 102] width 225 height 48
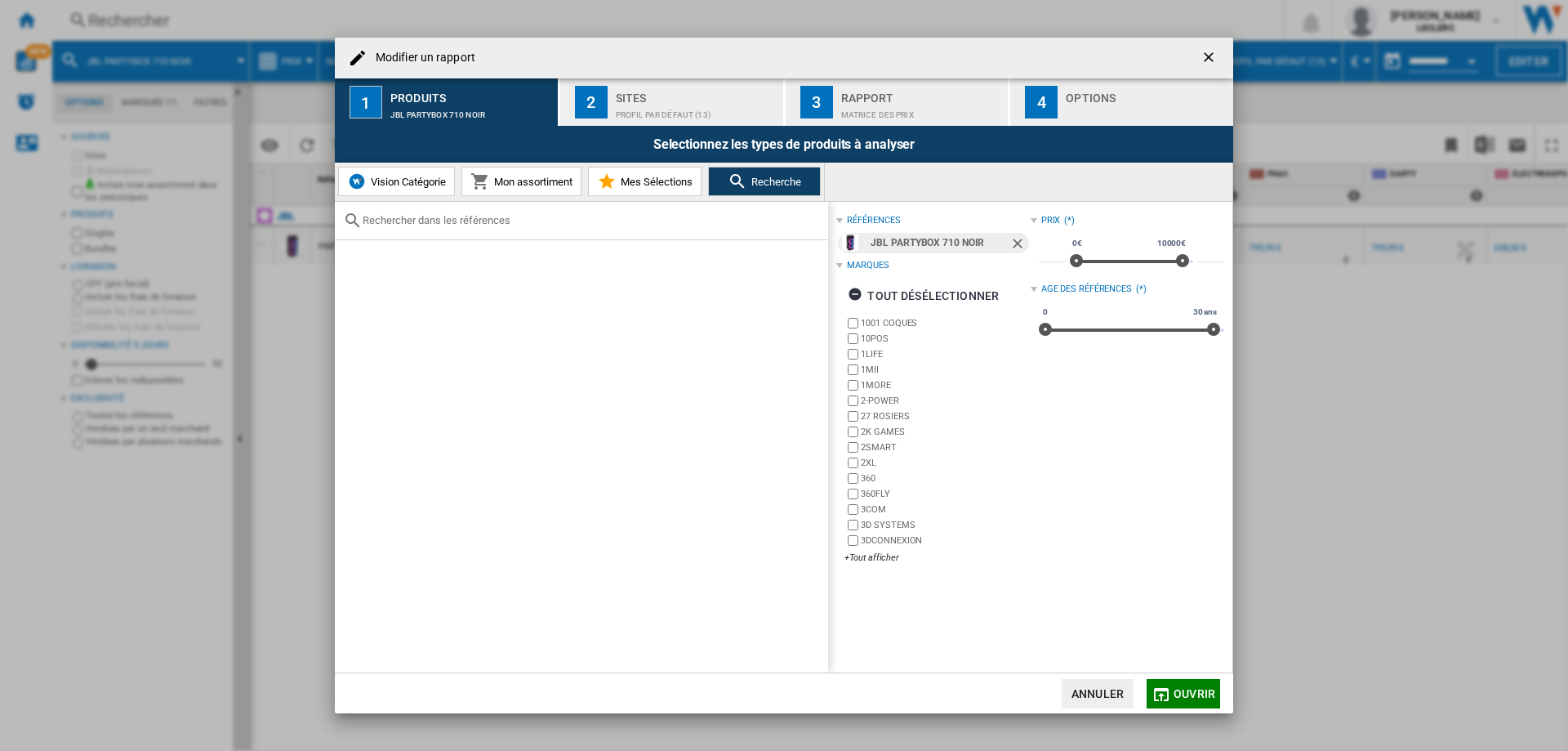
click at [672, 107] on div "Profil par défaut (13)" at bounding box center [696, 110] width 161 height 17
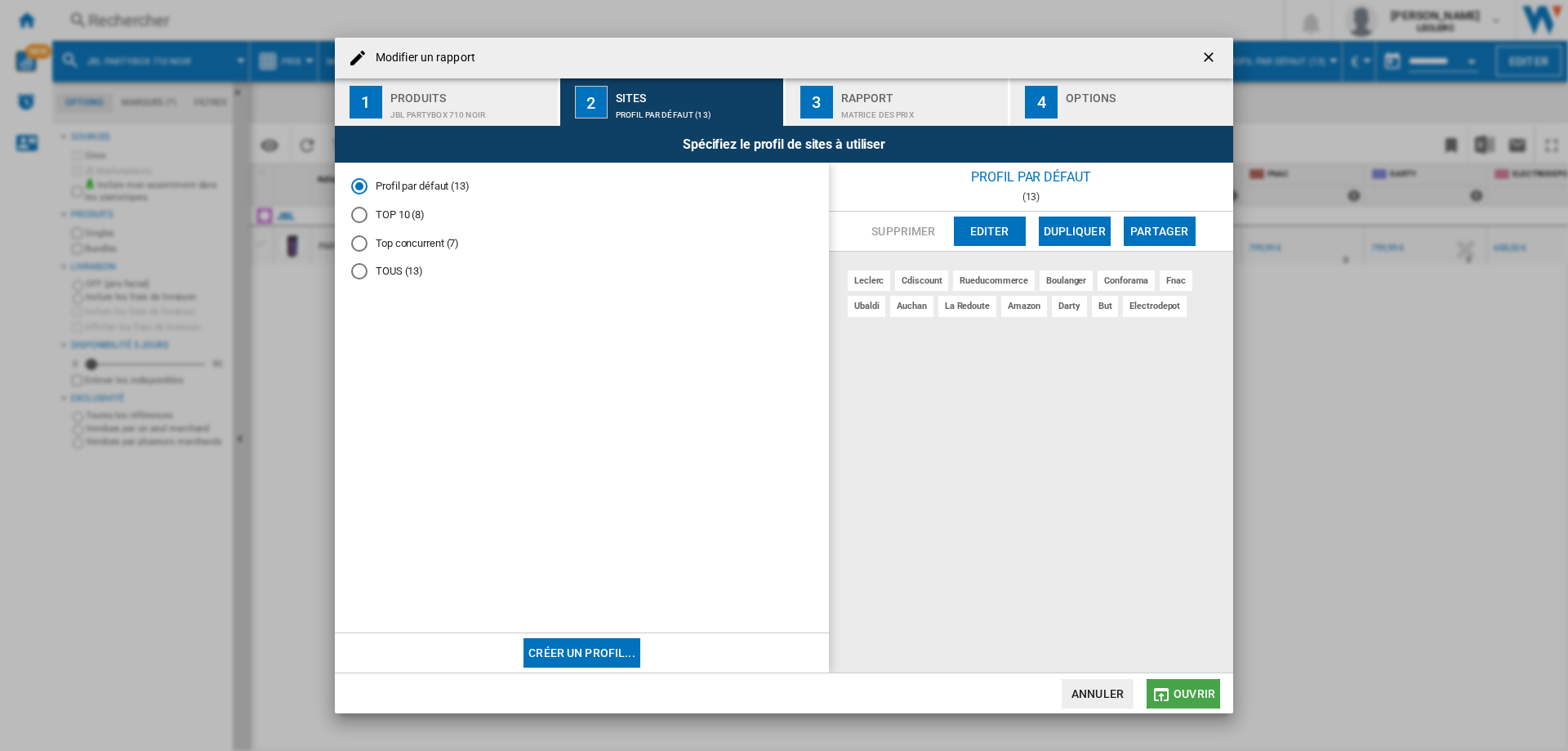
click at [1187, 701] on button "Ouvrir" at bounding box center [1184, 693] width 74 height 30
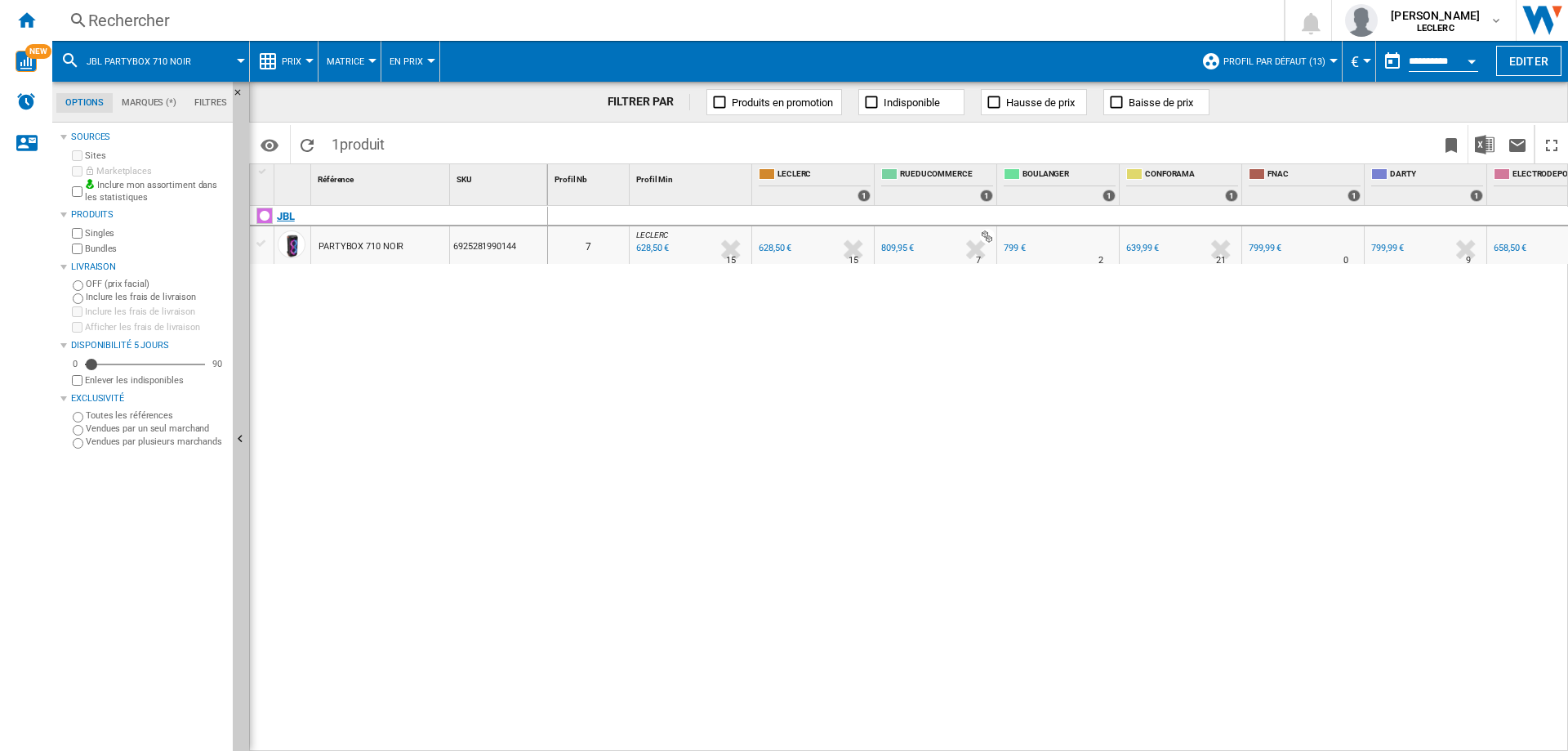
click at [296, 216] on div "JBL" at bounding box center [401, 226] width 298 height 38
click at [591, 245] on div "7" at bounding box center [589, 245] width 81 height 38
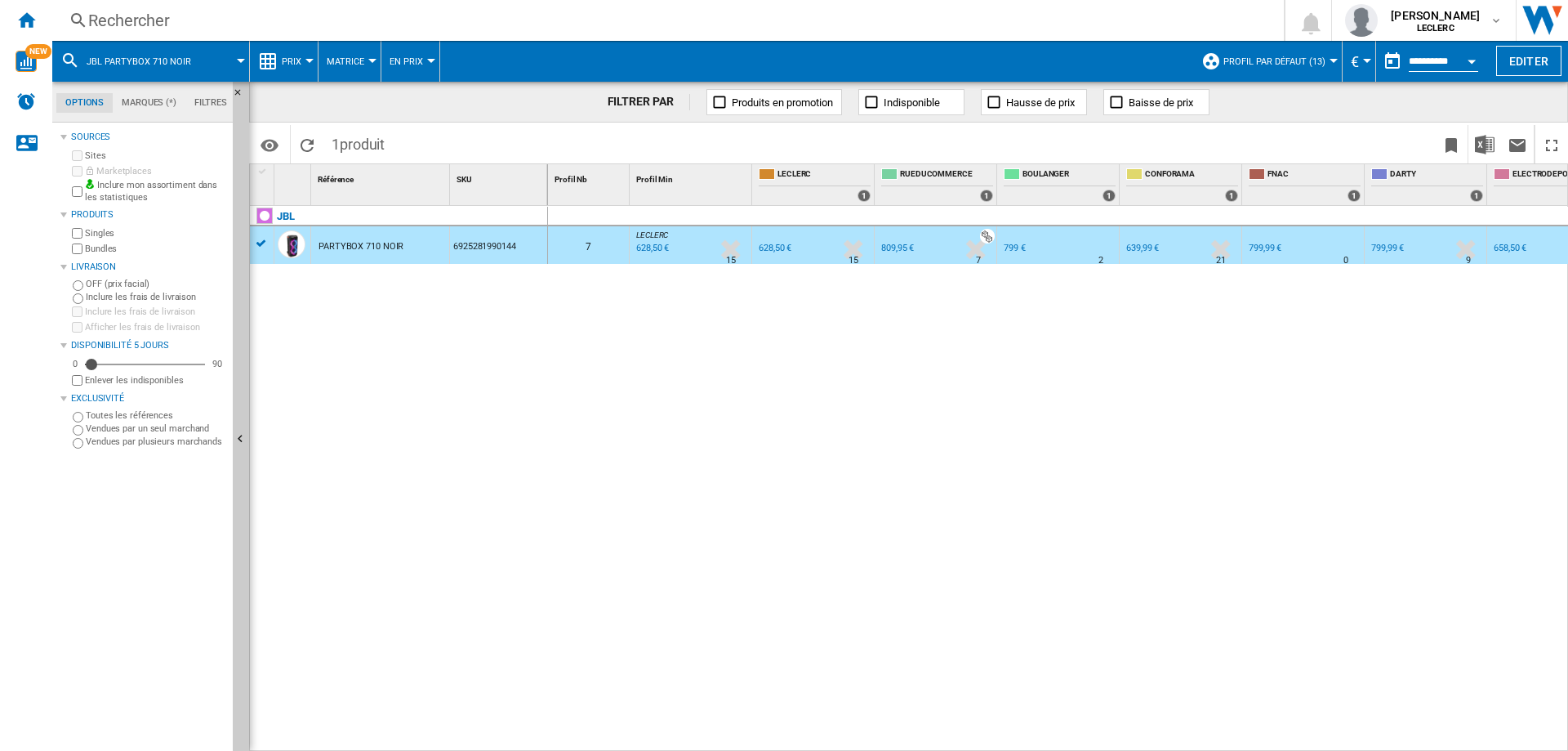
click at [644, 241] on div "628,50 €" at bounding box center [651, 249] width 35 height 16
click at [300, 58] on span "Prix" at bounding box center [292, 62] width 20 height 11
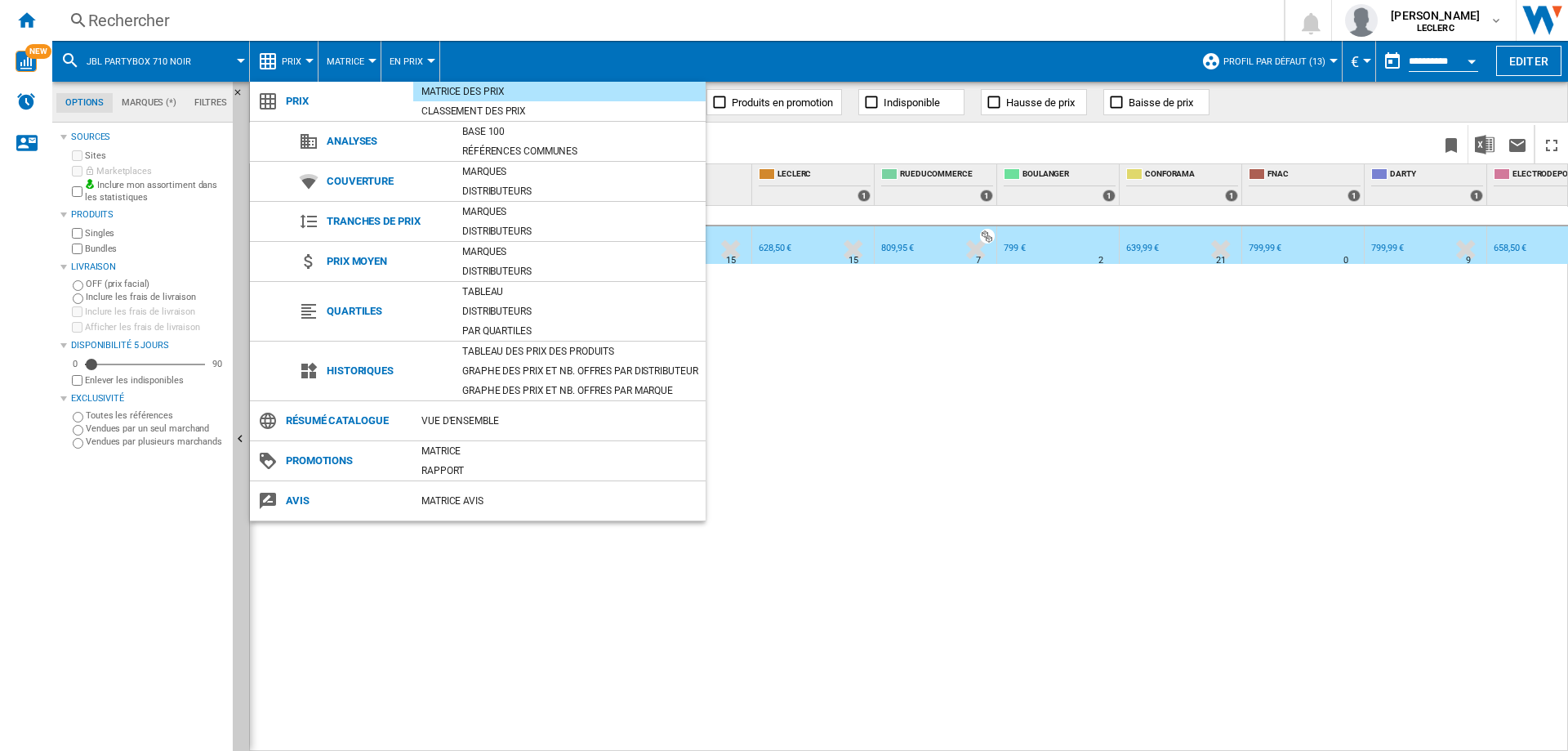
click at [357, 366] on span "Historiques" at bounding box center [386, 370] width 136 height 23
click at [500, 357] on div "Tableau des prix des produits" at bounding box center [581, 351] width 252 height 16
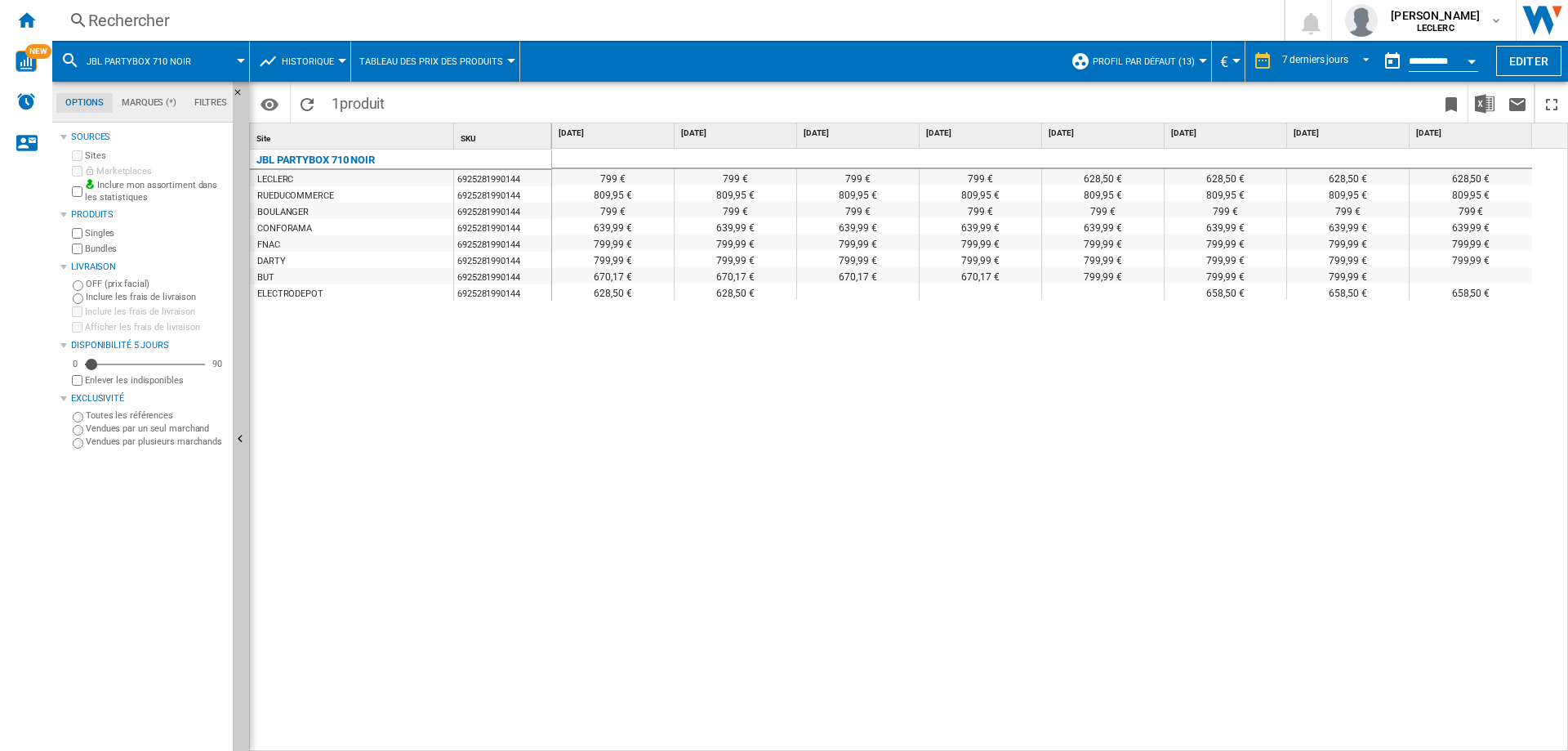
click at [284, 64] on span "Historique" at bounding box center [308, 62] width 52 height 11
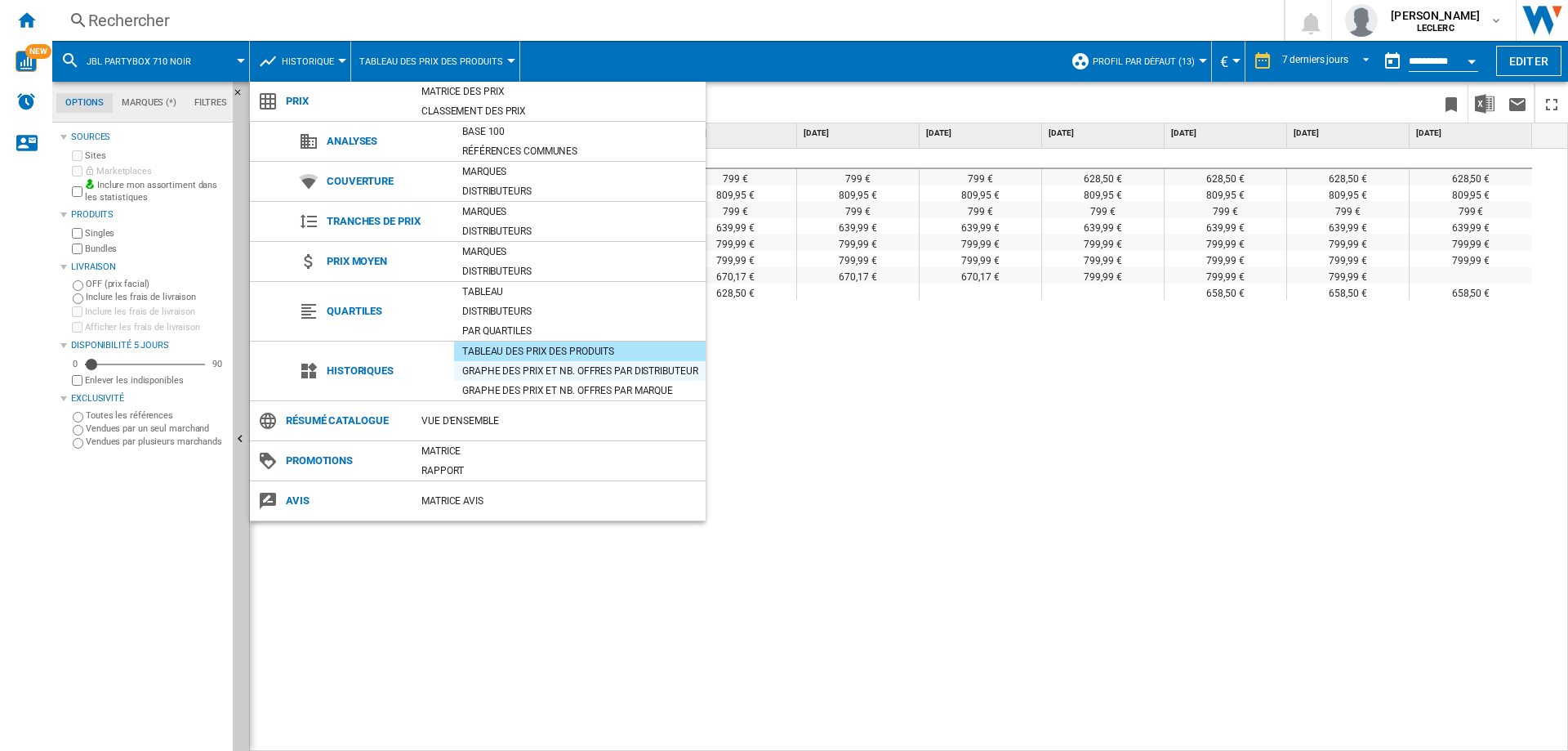
click at [507, 373] on div "Graphe des prix et nb. offres par distributeur" at bounding box center [581, 371] width 252 height 16
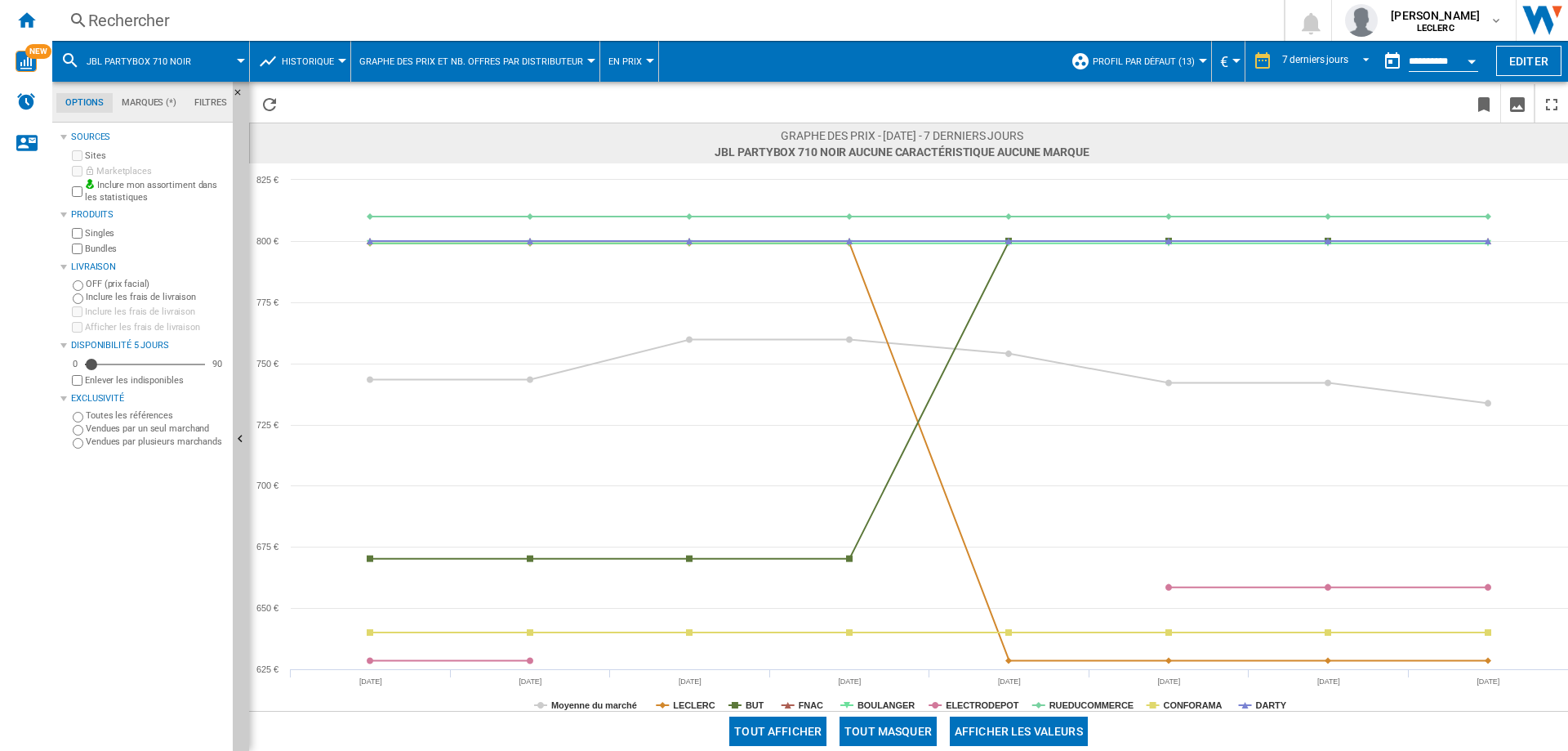
click at [311, 52] on button "Historique" at bounding box center [311, 60] width 60 height 41
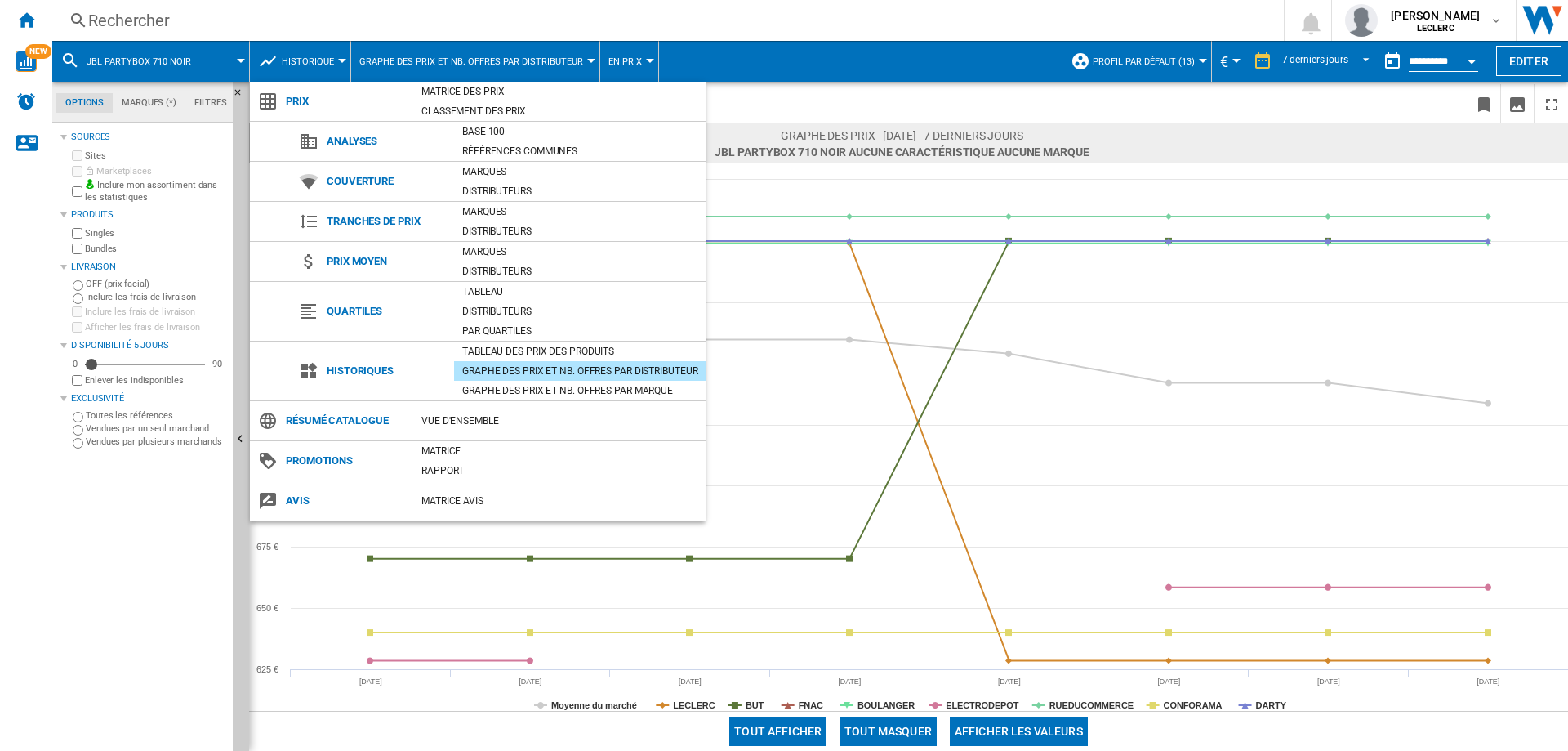
click at [904, 203] on md-backdrop at bounding box center [784, 376] width 1568 height 751
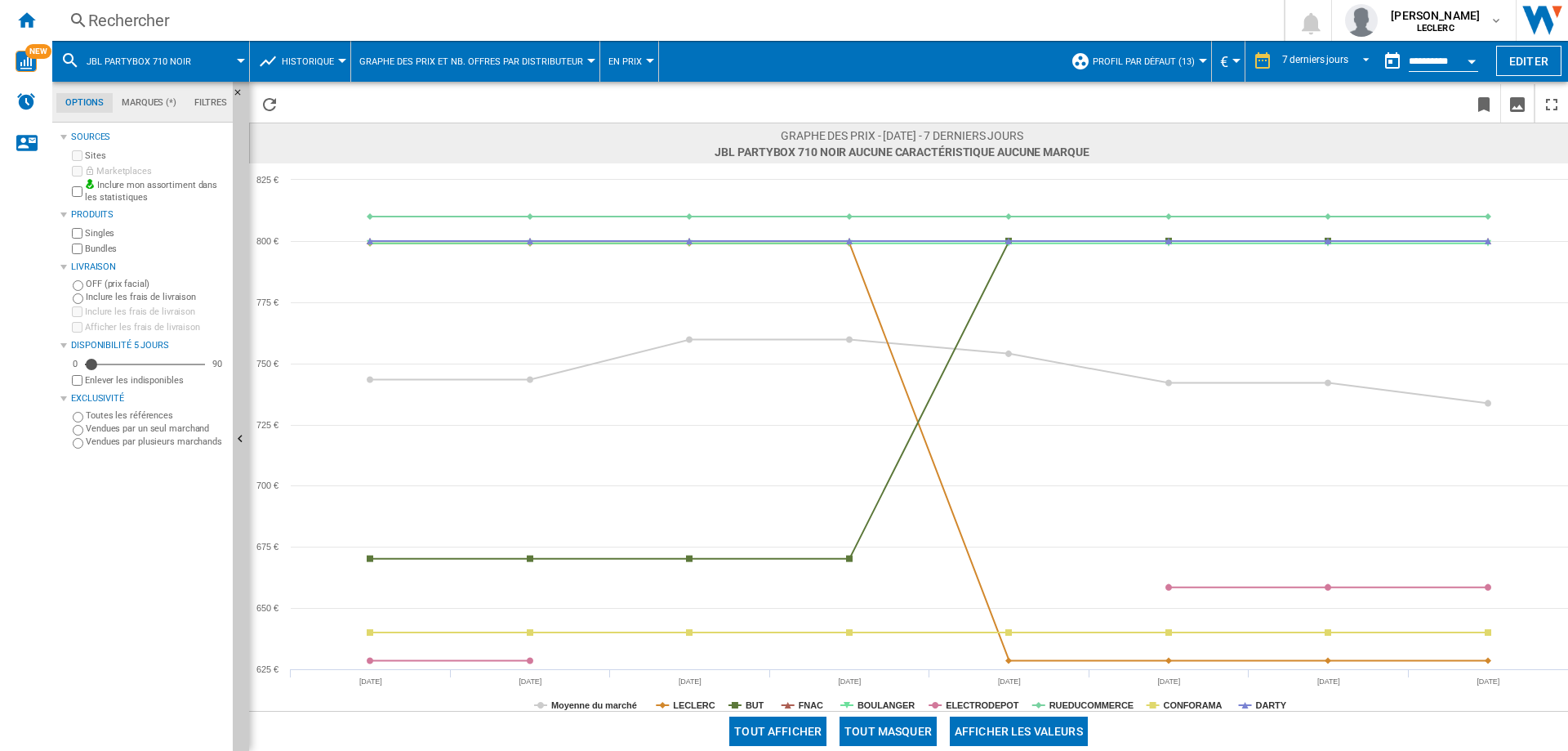
click at [133, 446] on label "Vendues par plusieurs marchands" at bounding box center [156, 442] width 140 height 13
click at [147, 430] on label "Vendues par un seul marchand" at bounding box center [156, 429] width 140 height 13
click at [137, 416] on label "Toutes les références" at bounding box center [156, 416] width 140 height 13
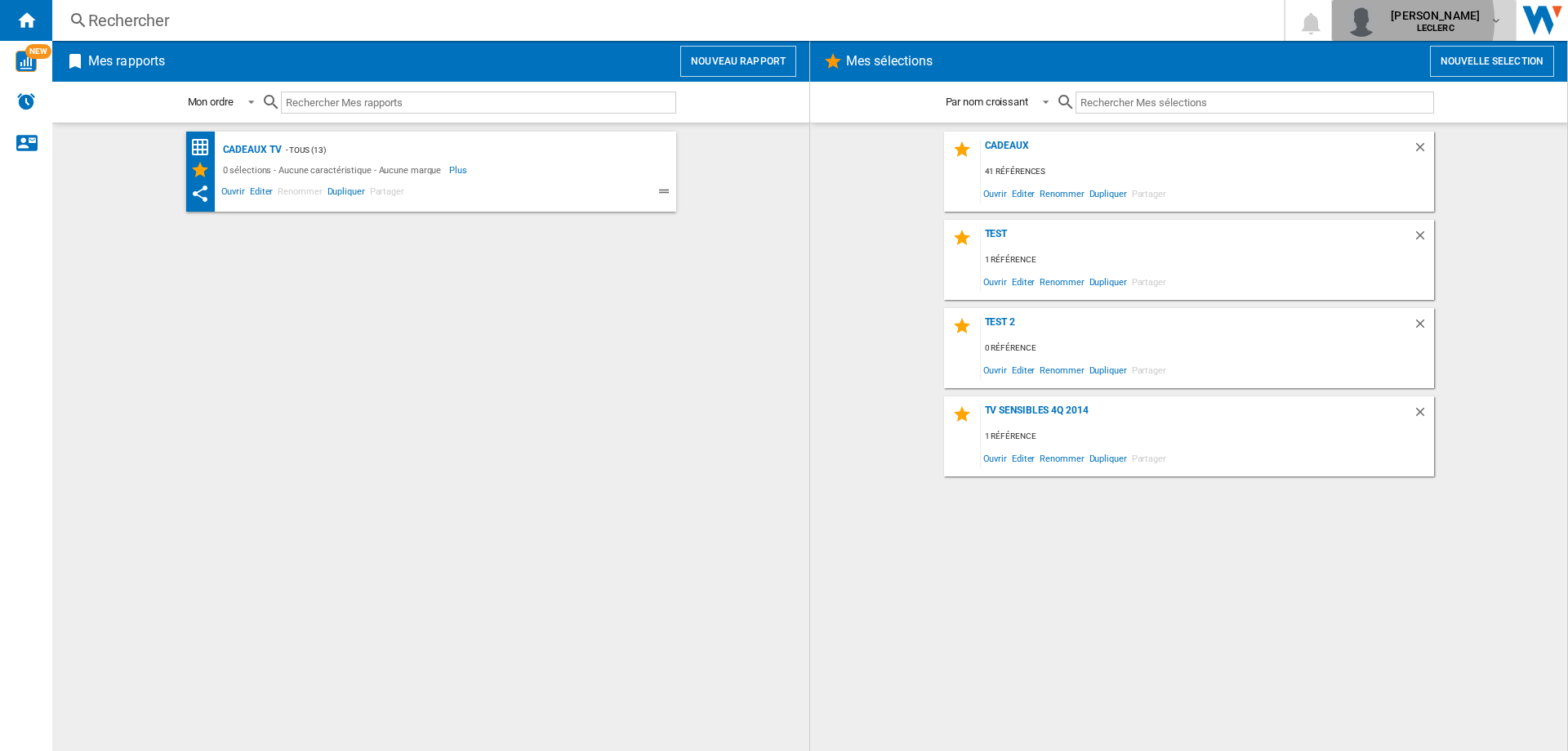
click at [1410, 21] on span "[PERSON_NAME]" at bounding box center [1436, 15] width 89 height 16
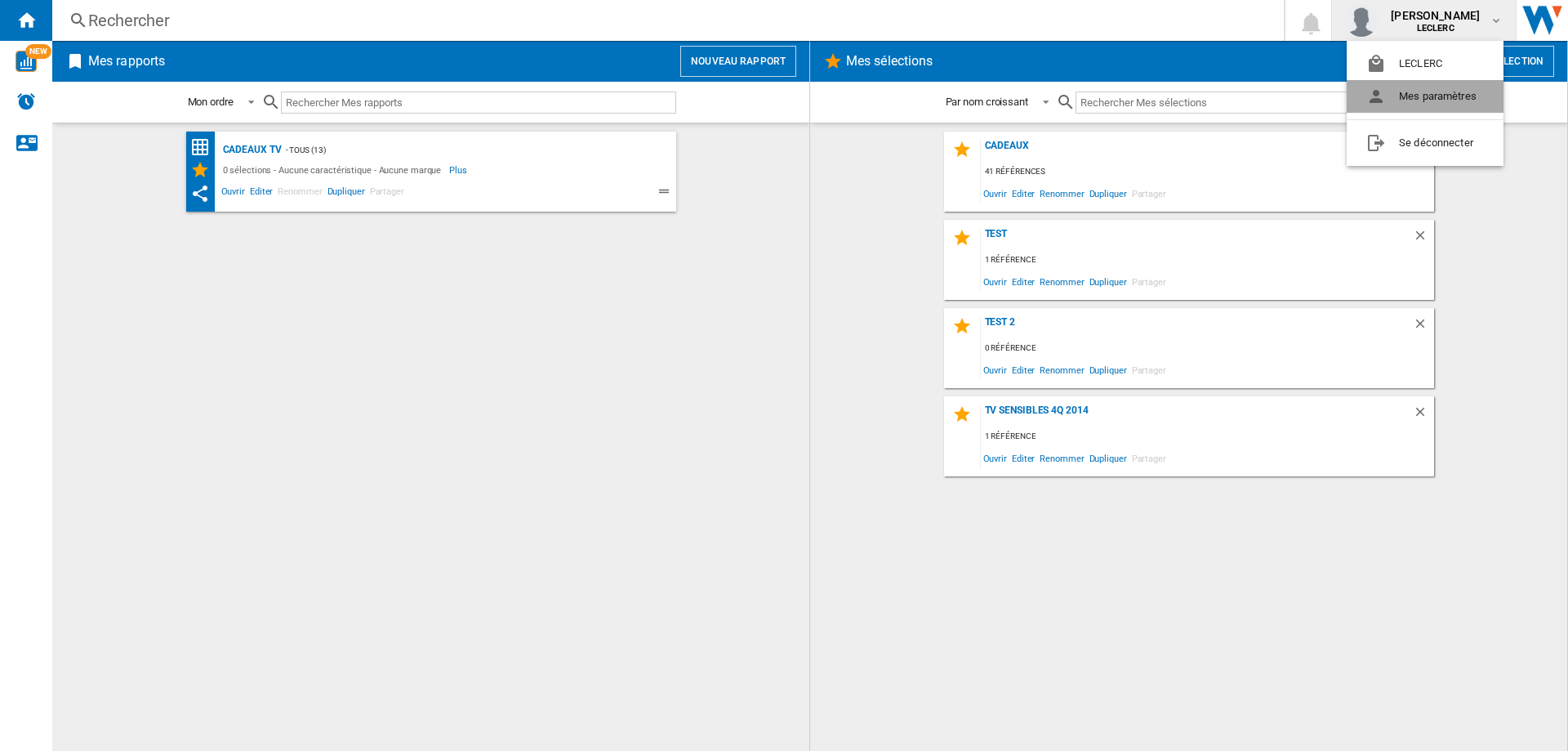
click at [1423, 101] on button "Mes paramètres" at bounding box center [1426, 96] width 157 height 32
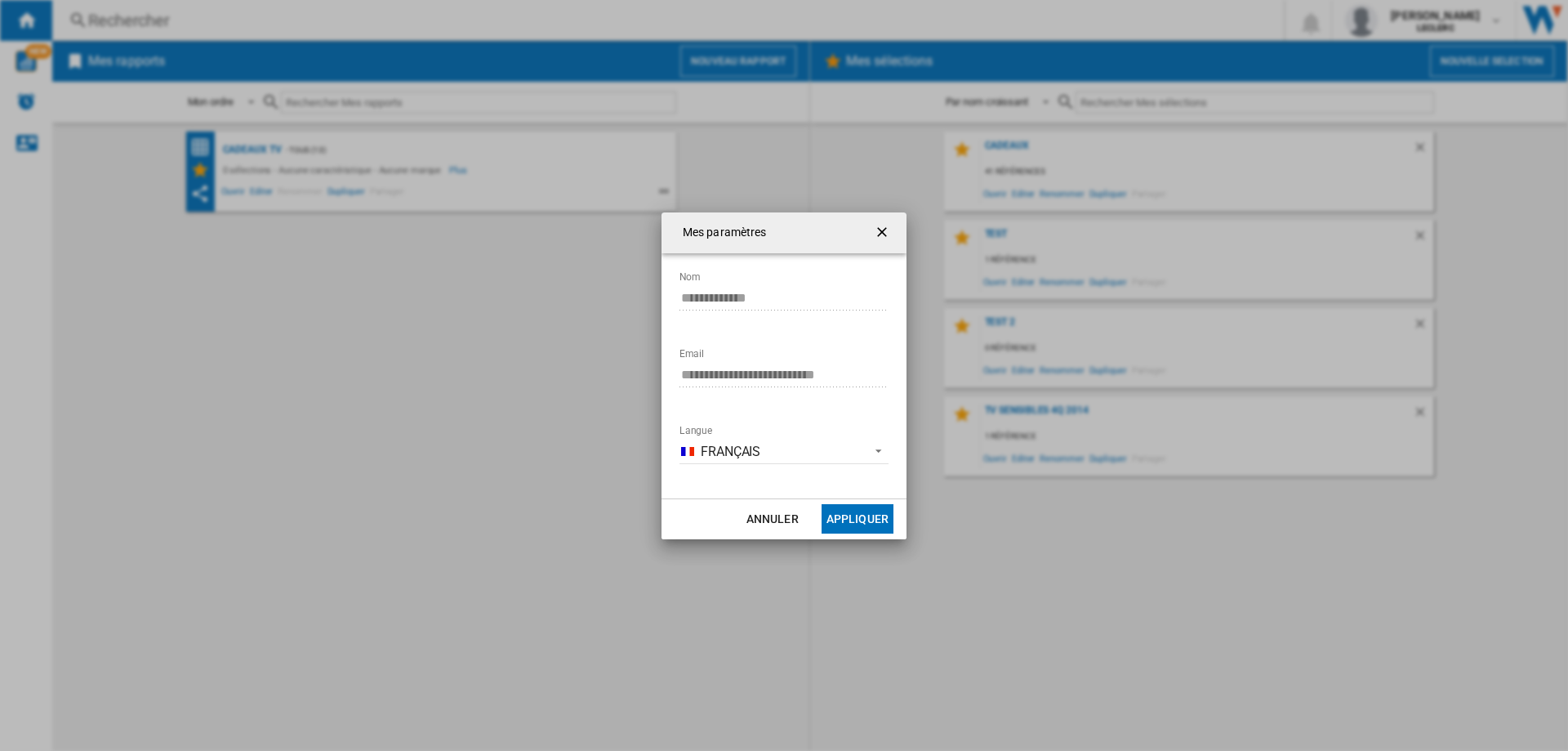
click at [884, 238] on ng-md-icon "getI18NText('BUTTONS.CLOSE_DIALOG')" at bounding box center [884, 234] width 20 height 20
